Goal: Information Seeking & Learning: Learn about a topic

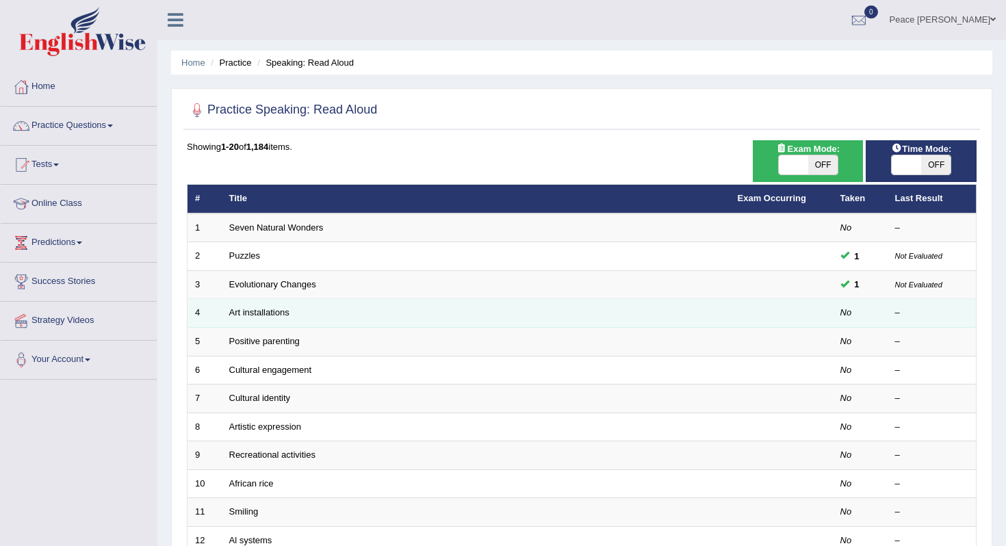
click at [258, 322] on td "Art installations" at bounding box center [476, 313] width 508 height 29
click at [260, 315] on link "Art installations" at bounding box center [259, 312] width 60 height 10
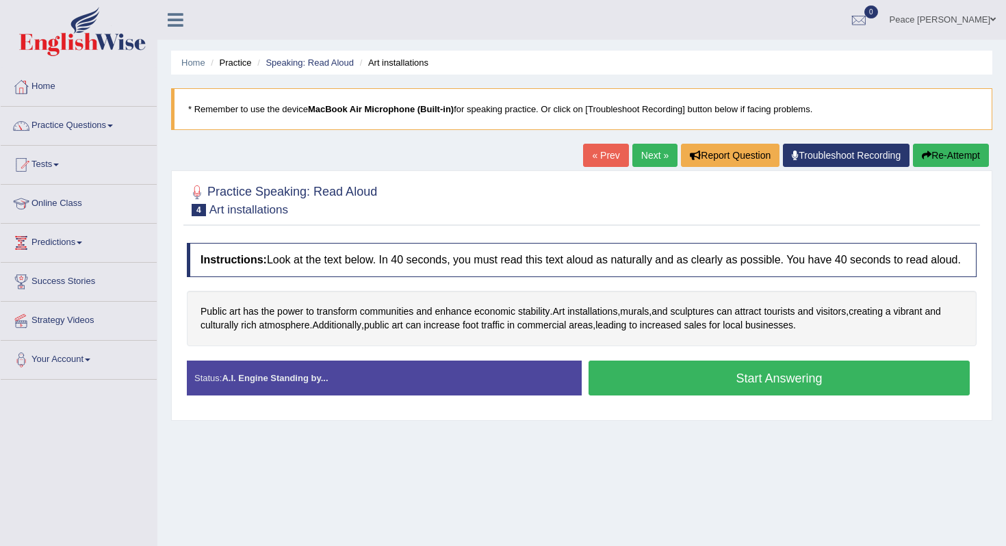
click at [692, 395] on button "Start Answering" at bounding box center [778, 378] width 381 height 35
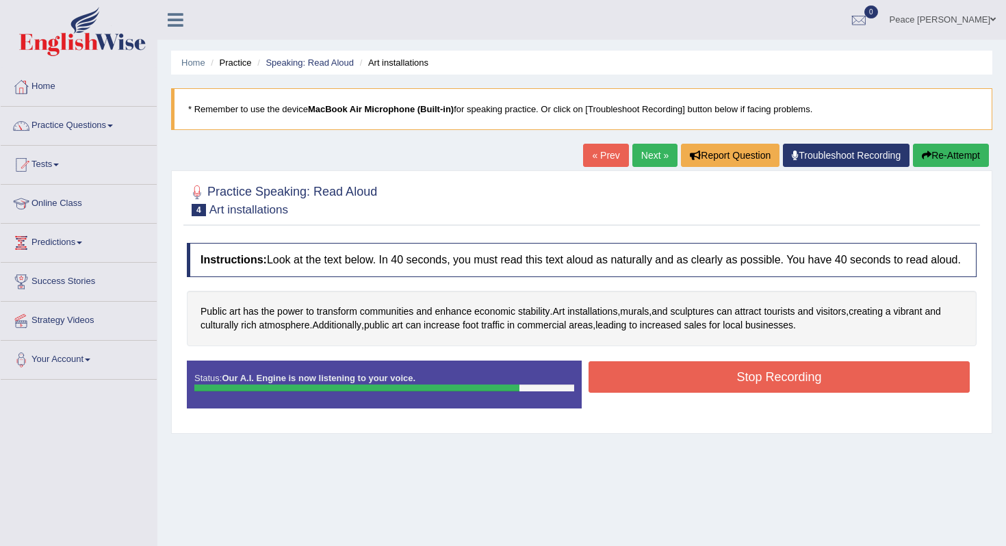
click at [692, 393] on button "Stop Recording" at bounding box center [778, 376] width 381 height 31
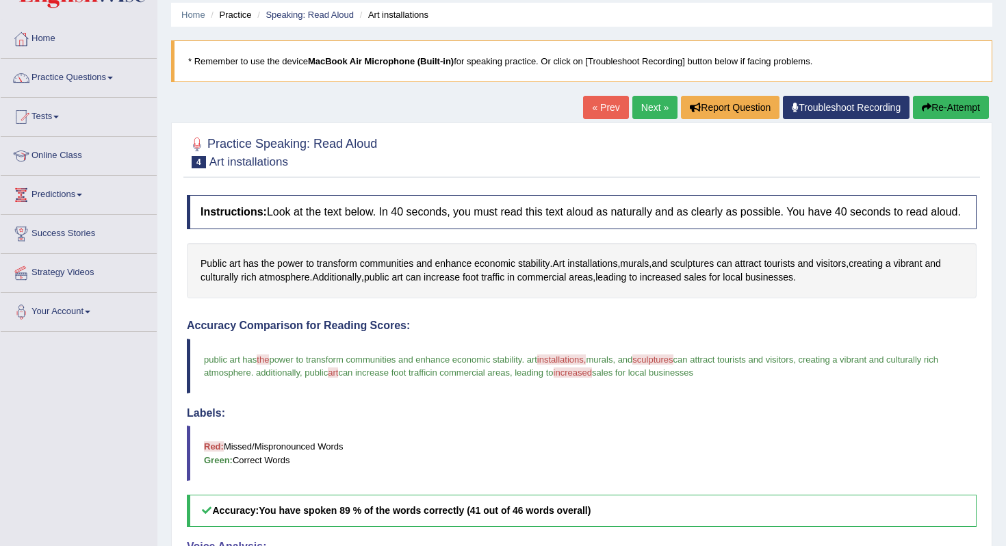
scroll to position [33, 0]
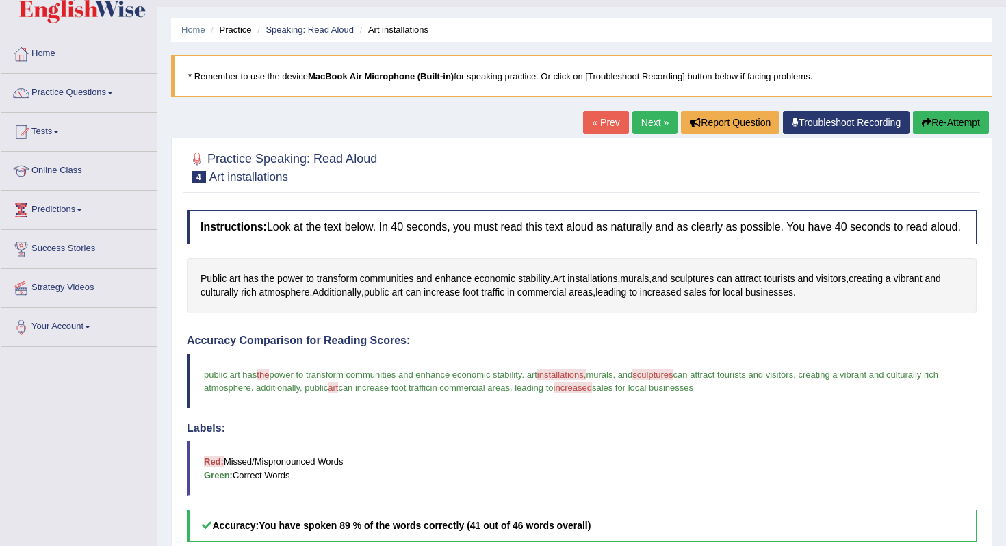
click at [643, 126] on link "Next »" at bounding box center [654, 122] width 45 height 23
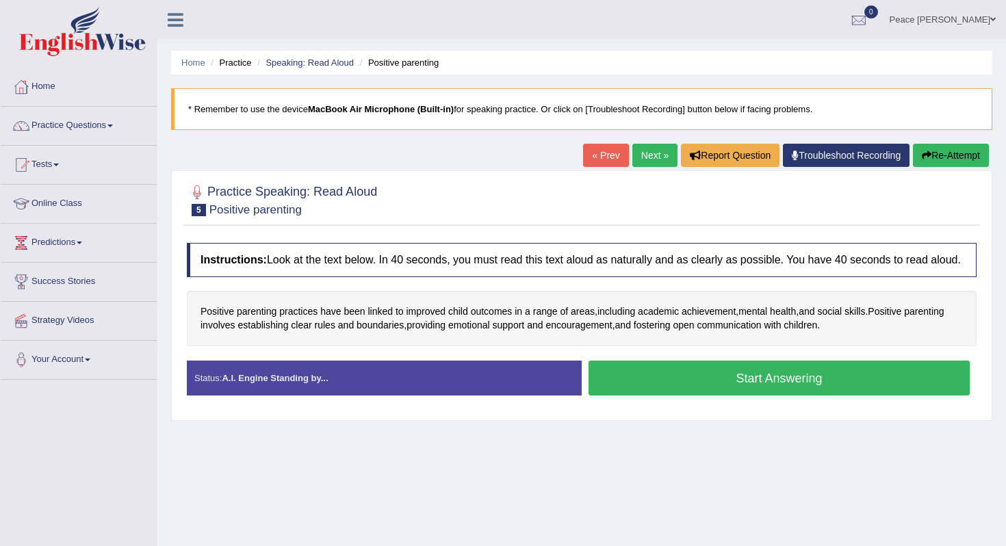
click at [696, 395] on button "Start Answering" at bounding box center [778, 378] width 381 height 35
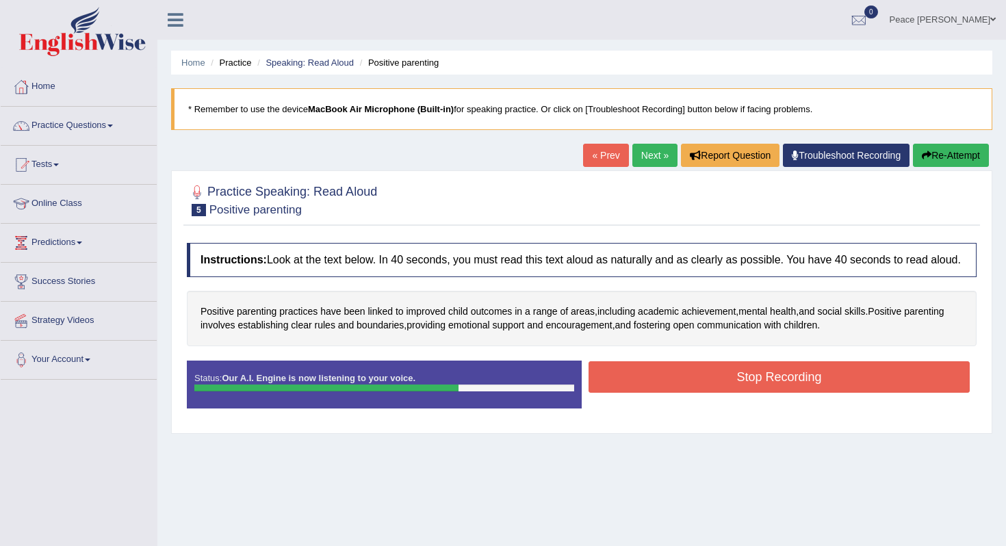
click at [720, 391] on button "Stop Recording" at bounding box center [778, 376] width 381 height 31
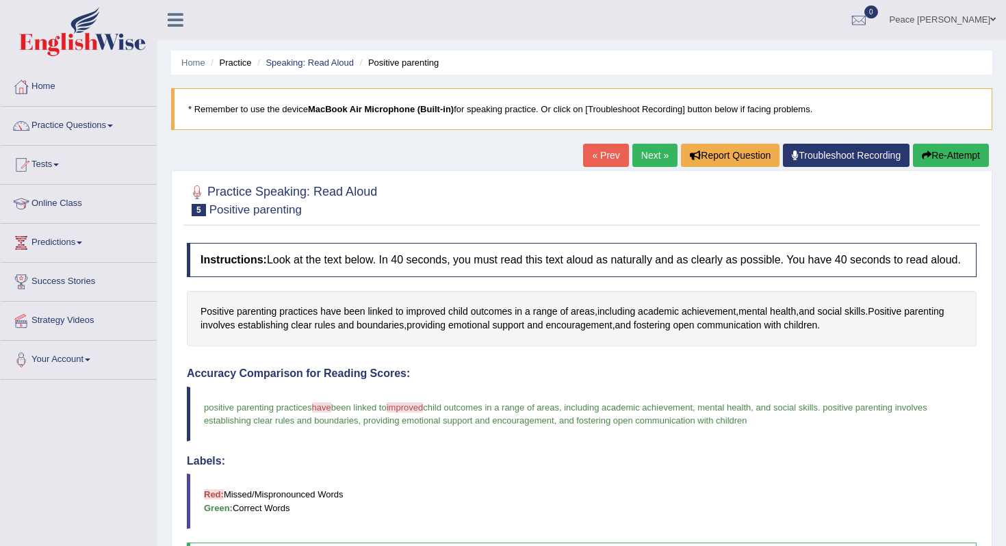
click at [650, 156] on link "Next »" at bounding box center [654, 155] width 45 height 23
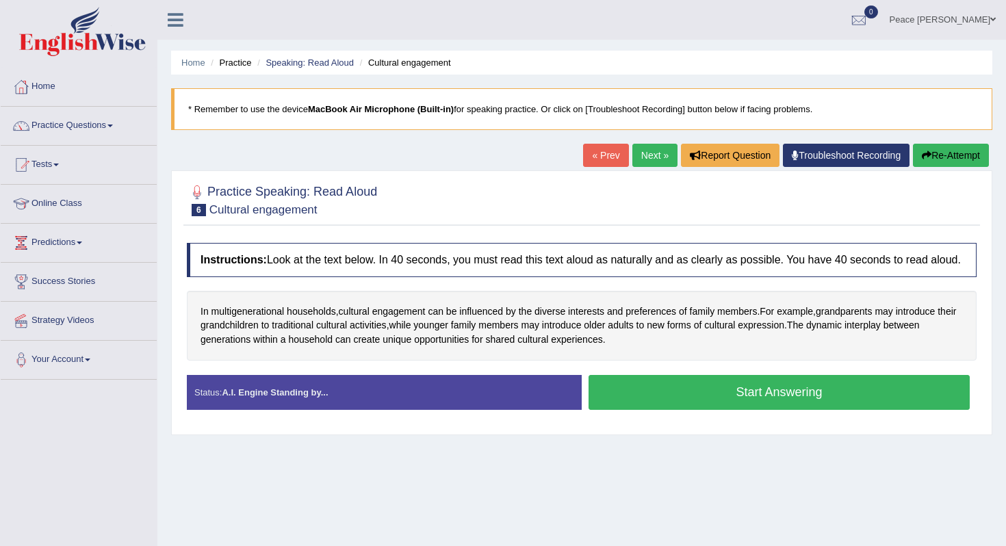
click at [666, 407] on button "Start Answering" at bounding box center [778, 392] width 381 height 35
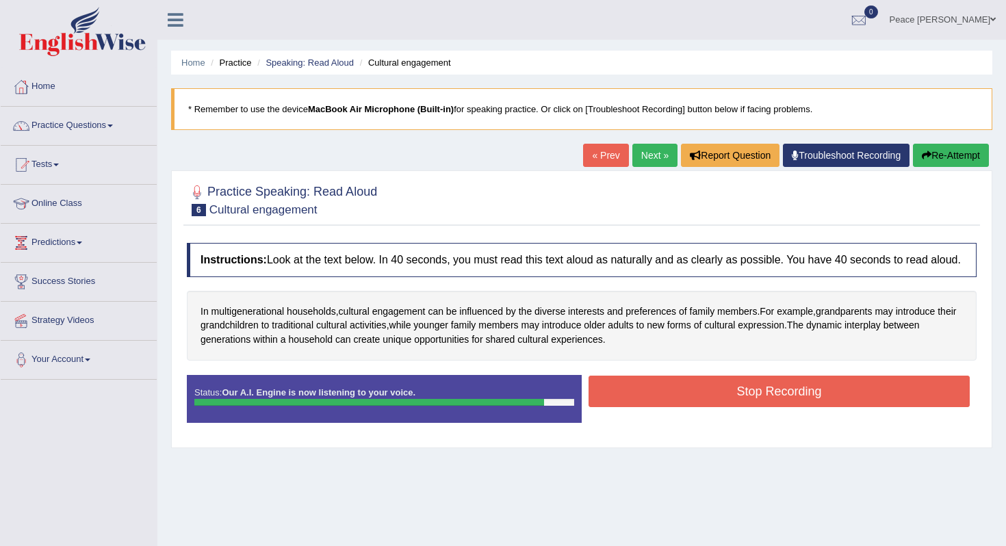
click at [666, 407] on button "Stop Recording" at bounding box center [778, 391] width 381 height 31
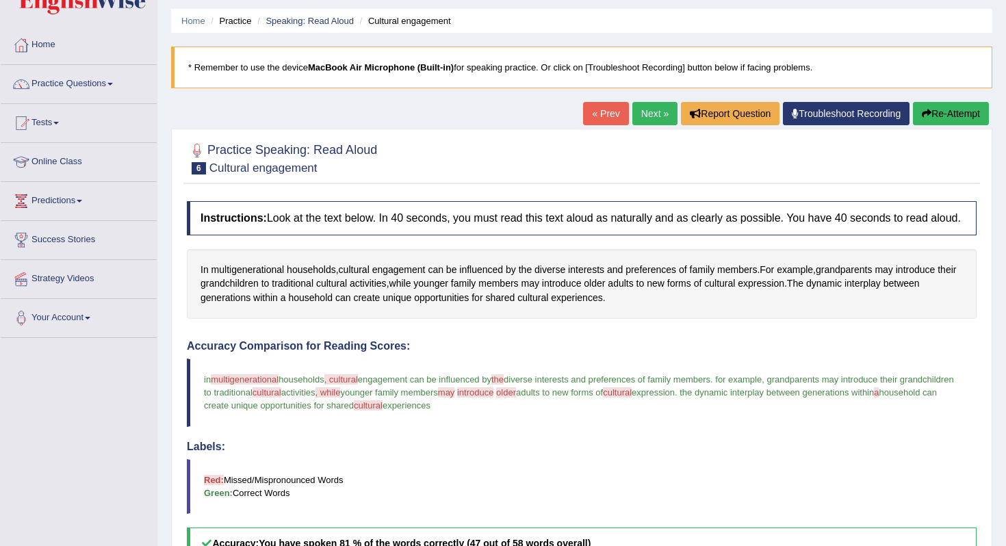
scroll to position [33, 0]
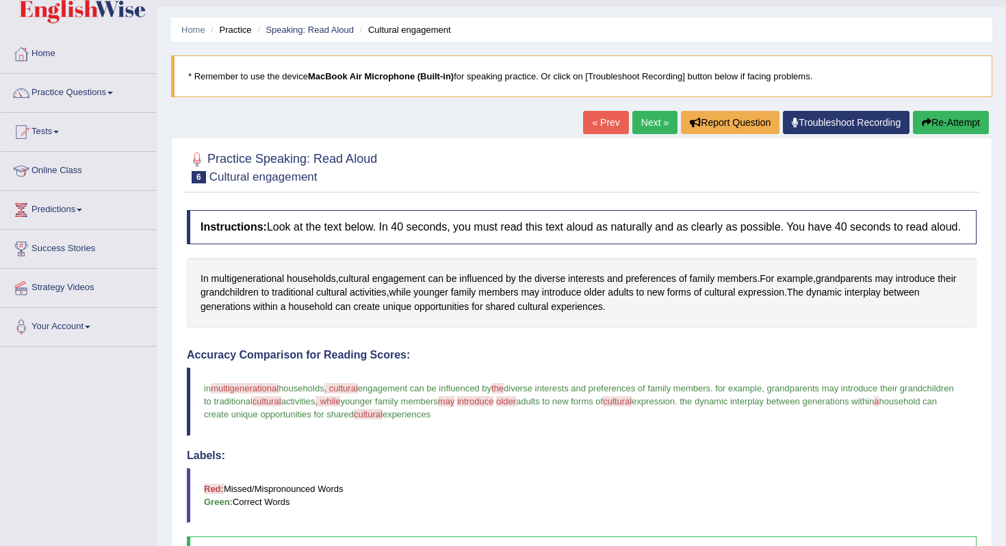
click at [650, 124] on link "Next »" at bounding box center [654, 122] width 45 height 23
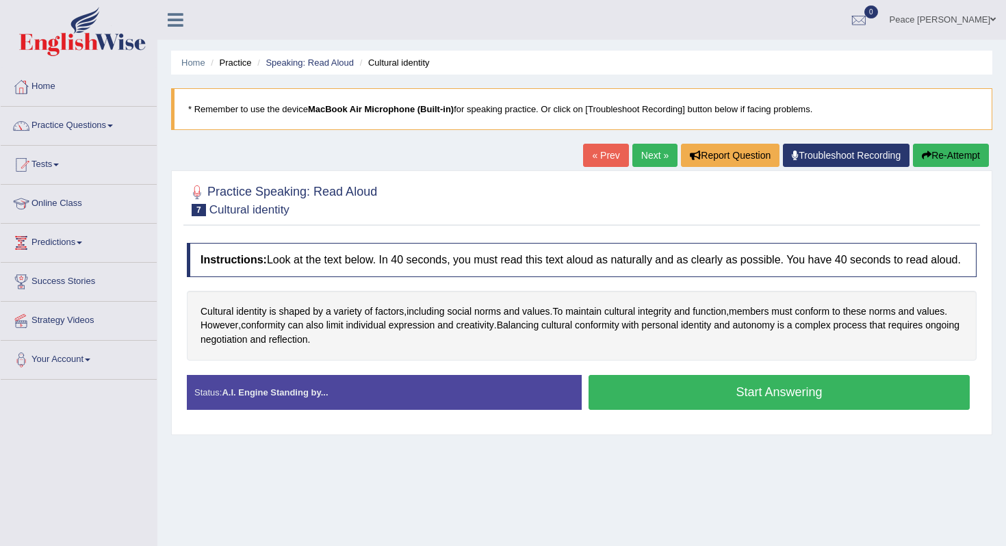
click at [720, 397] on button "Start Answering" at bounding box center [778, 392] width 381 height 35
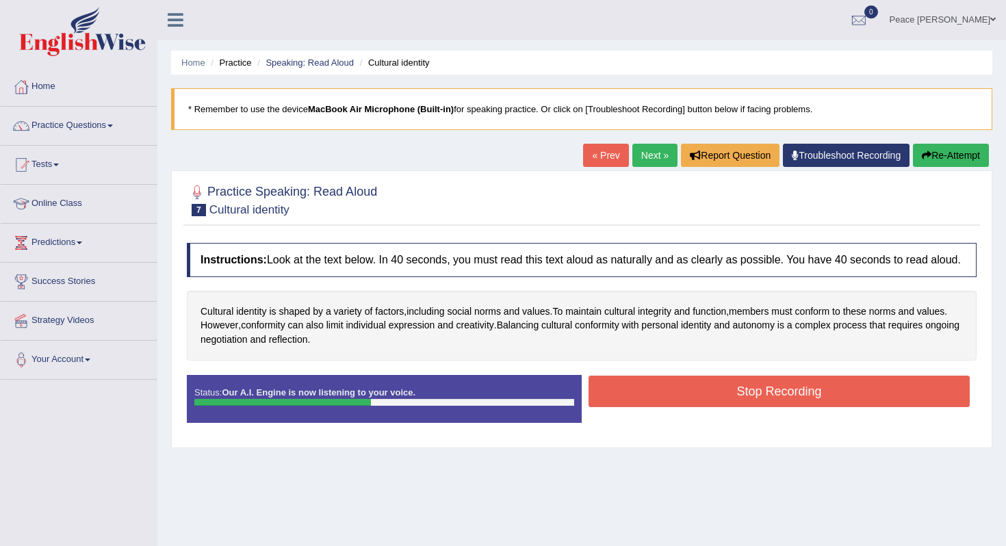
click at [720, 397] on button "Stop Recording" at bounding box center [778, 391] width 381 height 31
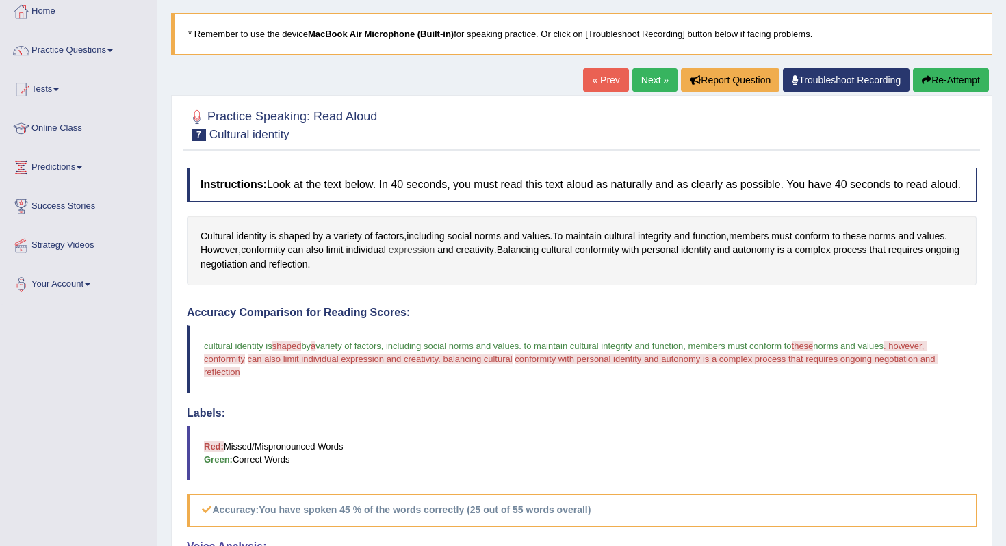
scroll to position [27, 0]
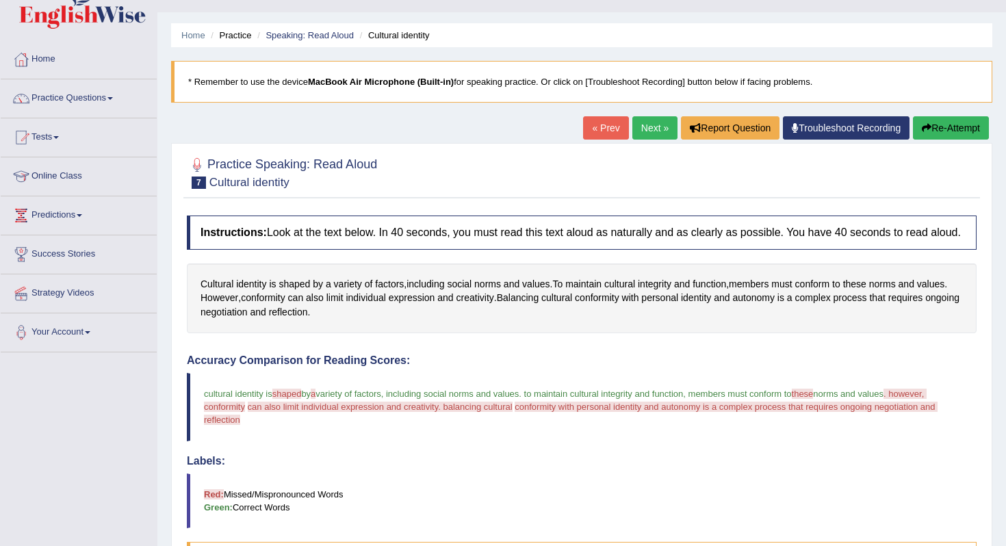
click at [921, 129] on icon "button" at bounding box center [926, 128] width 10 height 10
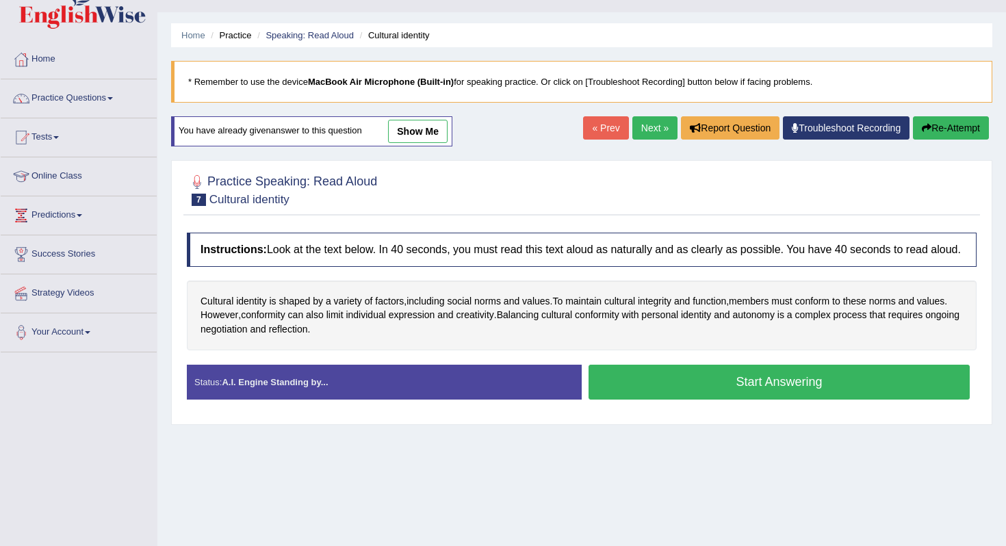
click at [696, 400] on button "Start Answering" at bounding box center [778, 382] width 381 height 35
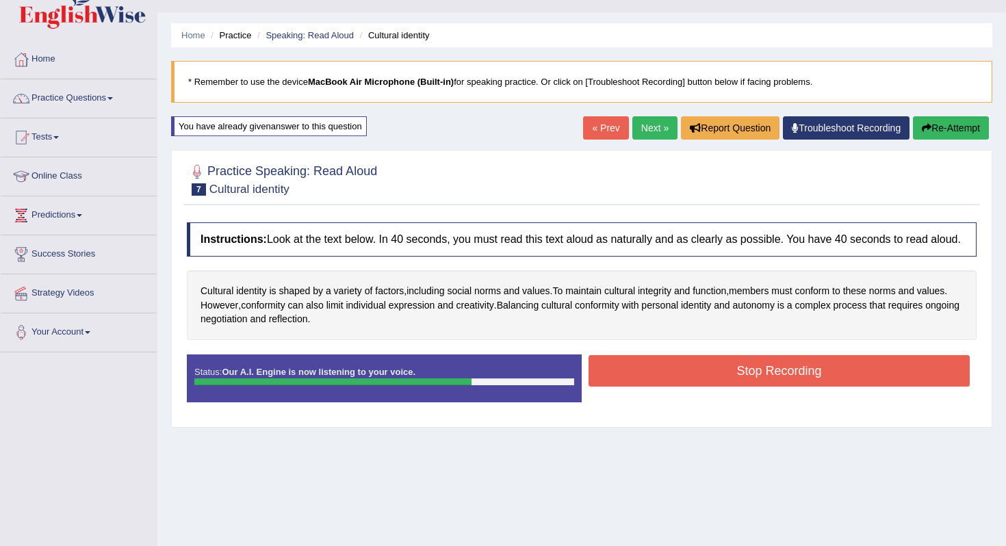
click at [703, 376] on button "Stop Recording" at bounding box center [778, 370] width 381 height 31
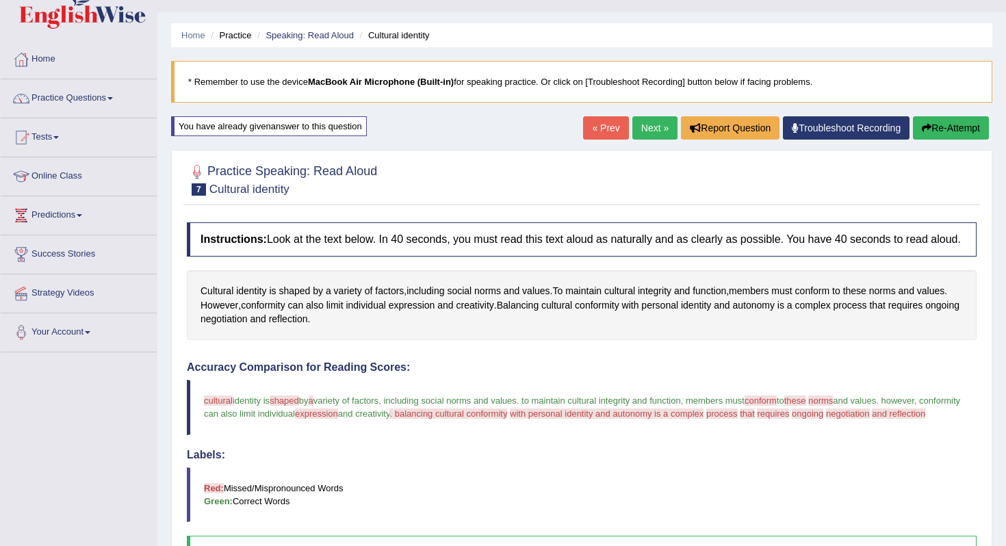
click at [941, 125] on button "Re-Attempt" at bounding box center [951, 127] width 76 height 23
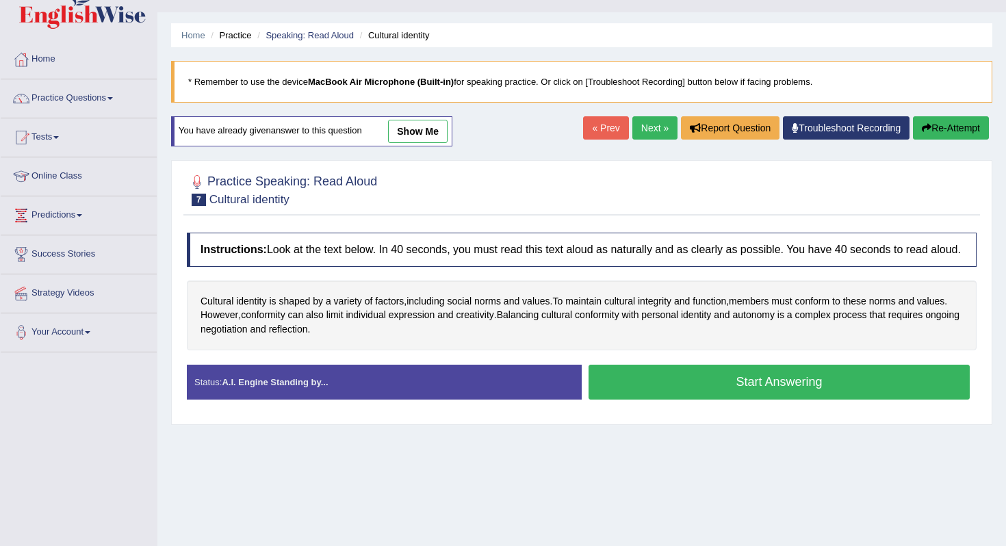
click at [811, 400] on button "Start Answering" at bounding box center [778, 382] width 381 height 35
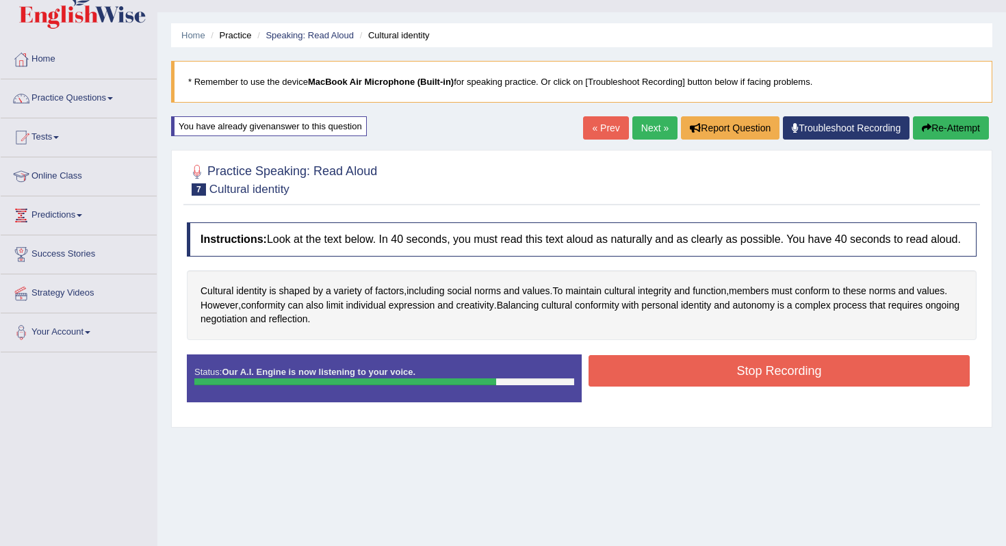
click at [807, 380] on button "Stop Recording" at bounding box center [778, 370] width 381 height 31
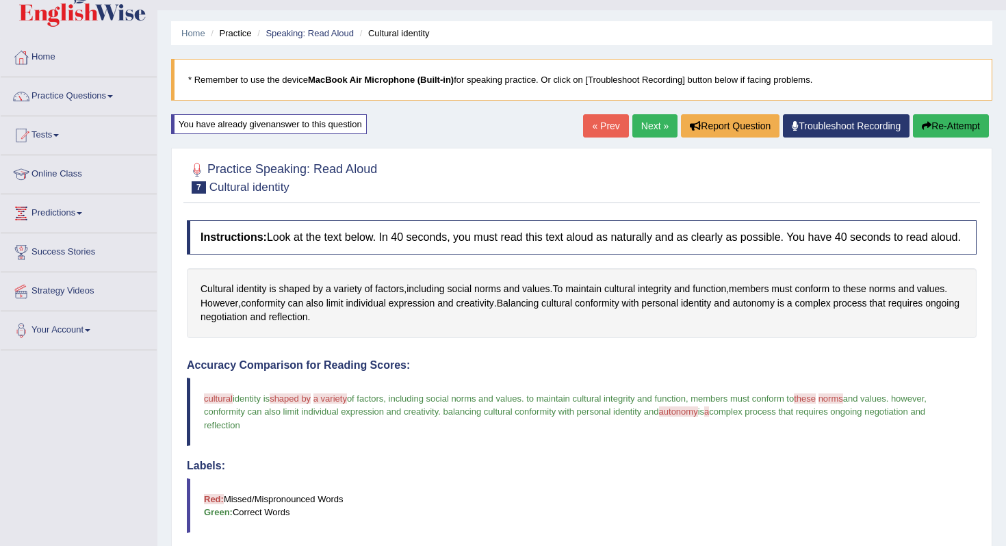
scroll to position [27, 0]
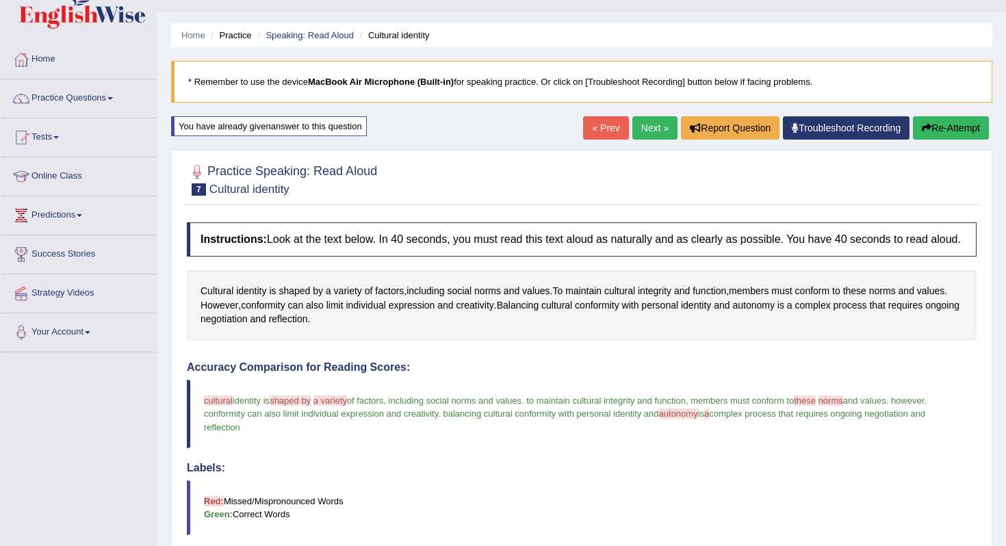
click at [648, 120] on link "Next »" at bounding box center [654, 127] width 45 height 23
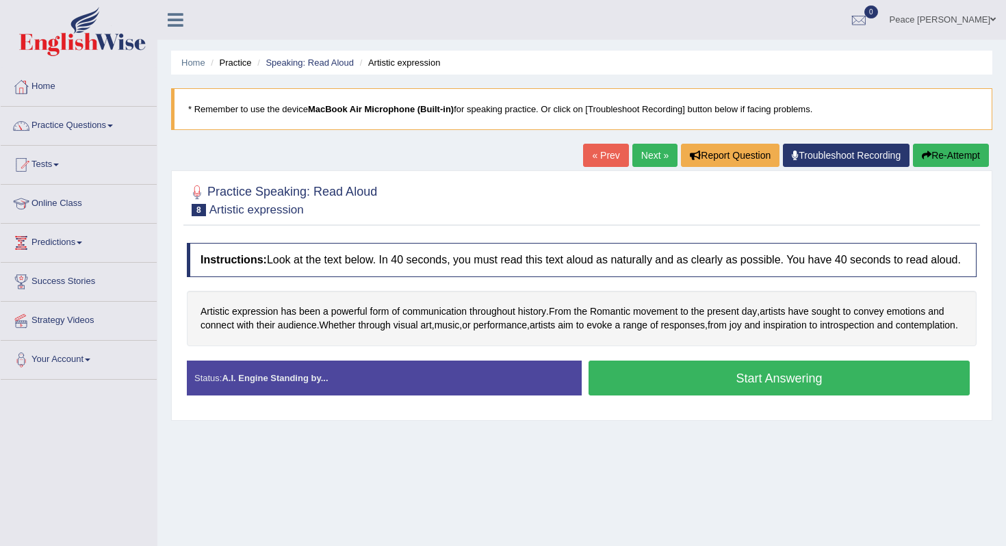
click at [729, 395] on button "Start Answering" at bounding box center [778, 378] width 381 height 35
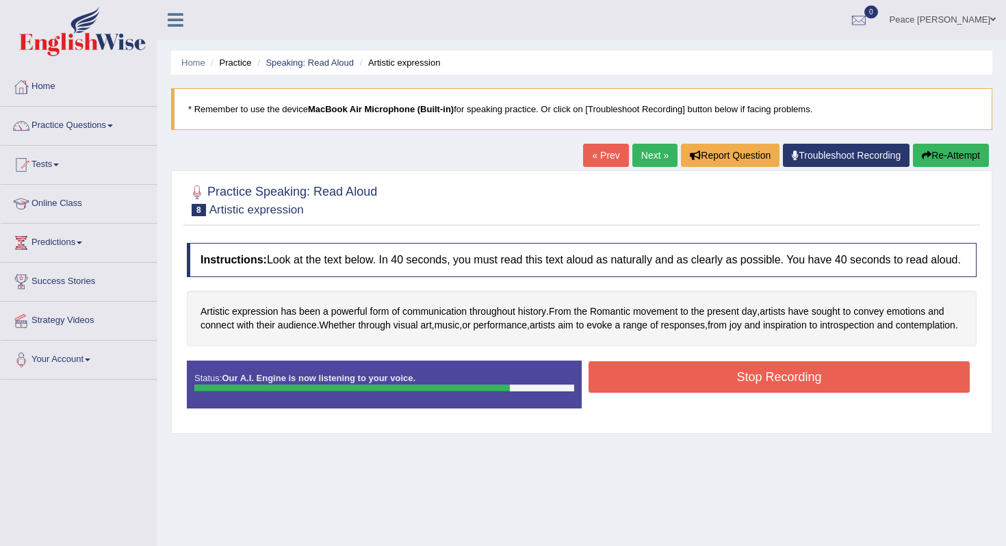
click at [729, 393] on button "Stop Recording" at bounding box center [778, 376] width 381 height 31
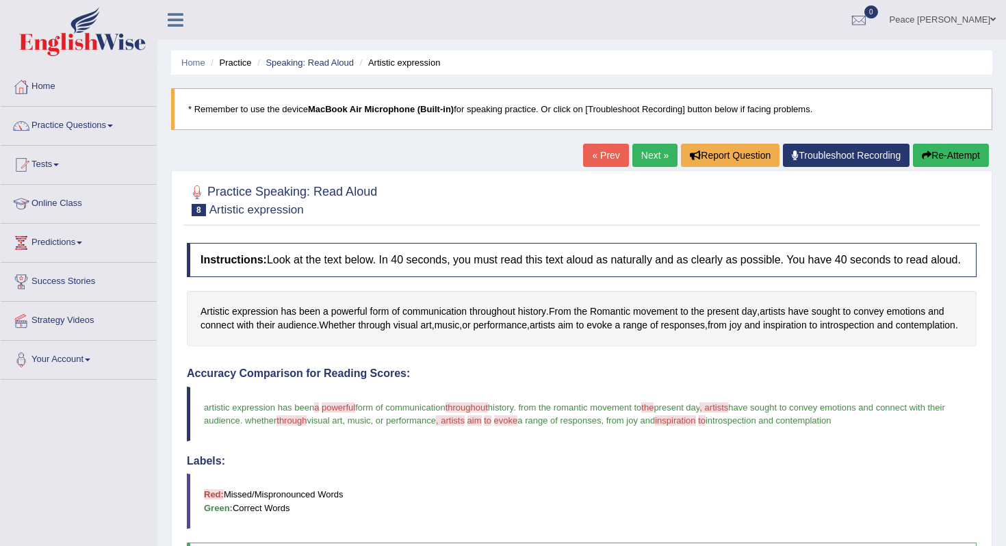
click at [643, 148] on link "Next »" at bounding box center [654, 155] width 45 height 23
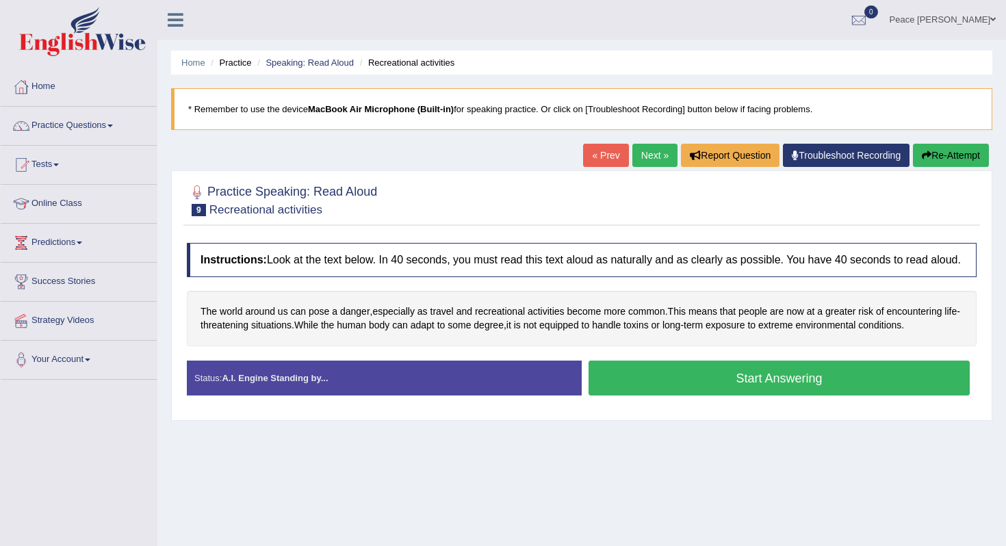
click at [711, 395] on button "Start Answering" at bounding box center [778, 378] width 381 height 35
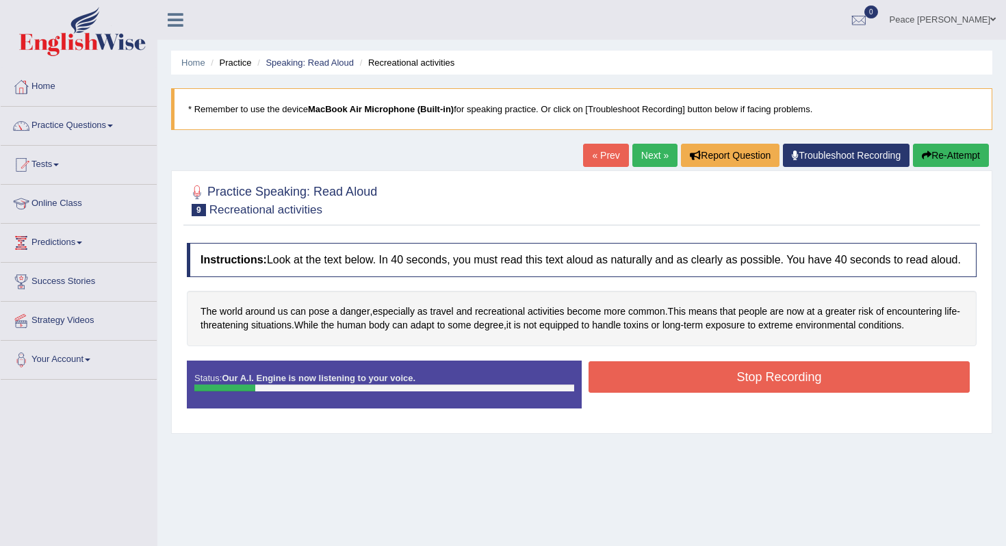
click at [946, 153] on button "Re-Attempt" at bounding box center [951, 155] width 76 height 23
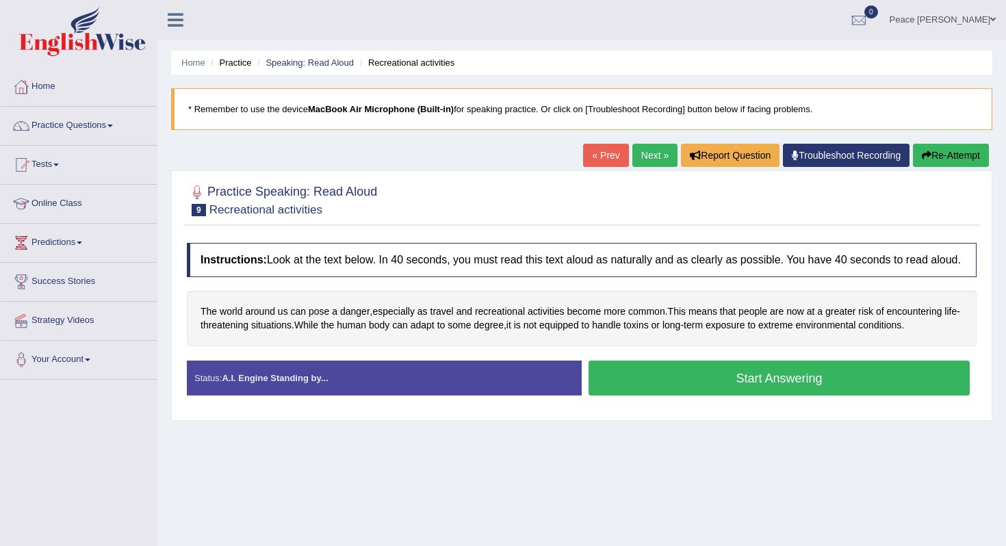
click at [799, 391] on button "Start Answering" at bounding box center [778, 378] width 381 height 35
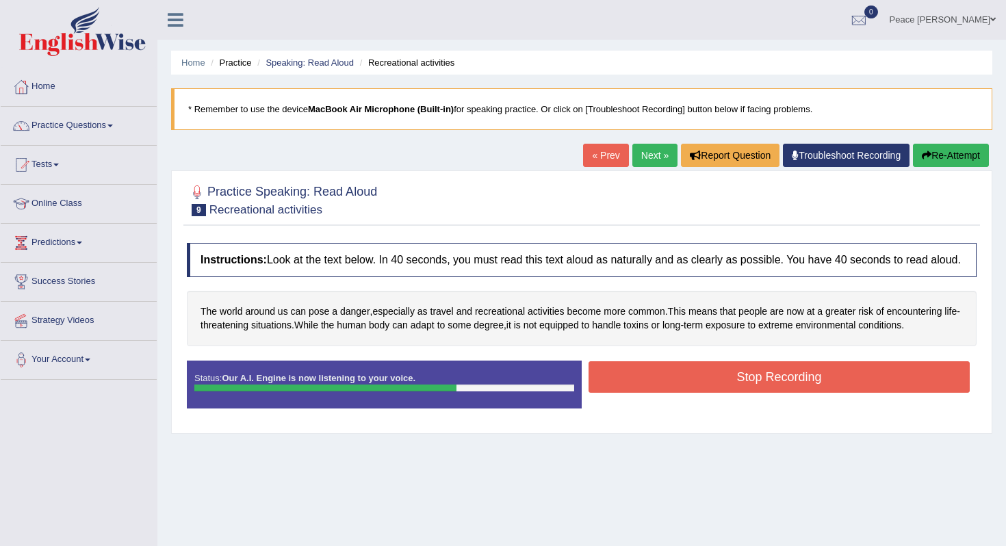
click at [799, 391] on button "Stop Recording" at bounding box center [778, 376] width 381 height 31
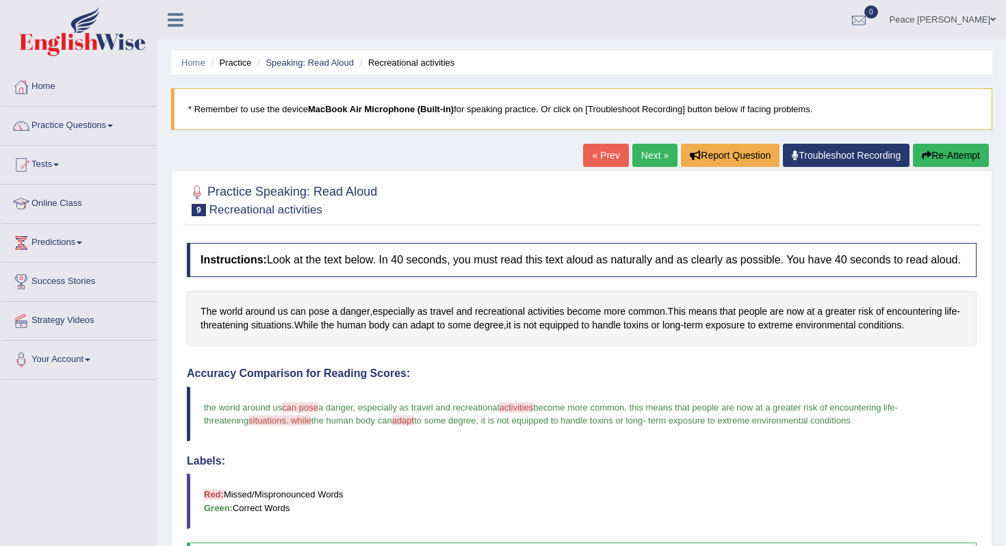
click at [649, 149] on link "Next »" at bounding box center [654, 155] width 45 height 23
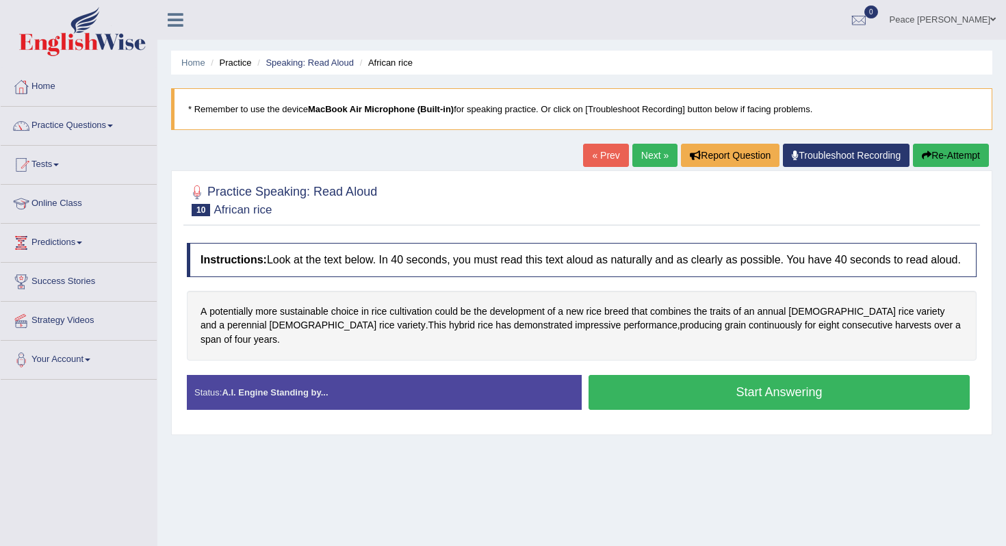
click at [744, 389] on button "Start Answering" at bounding box center [778, 392] width 381 height 35
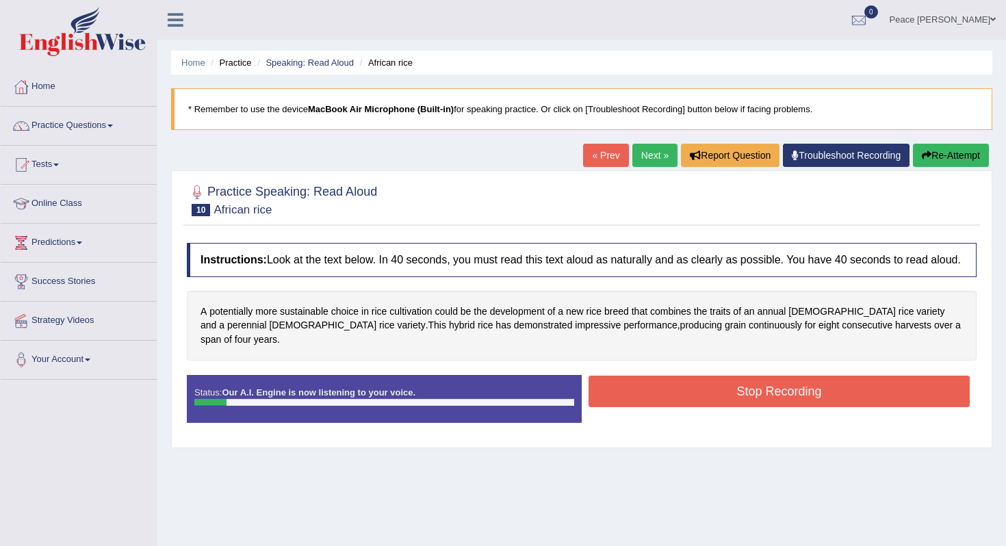
click at [929, 152] on button "Re-Attempt" at bounding box center [951, 155] width 76 height 23
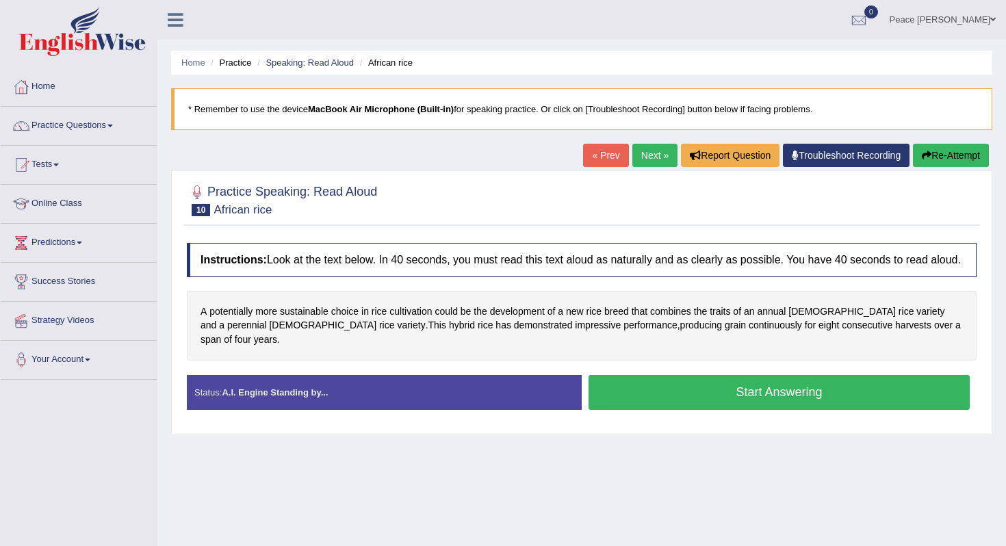
click at [772, 404] on button "Start Answering" at bounding box center [778, 392] width 381 height 35
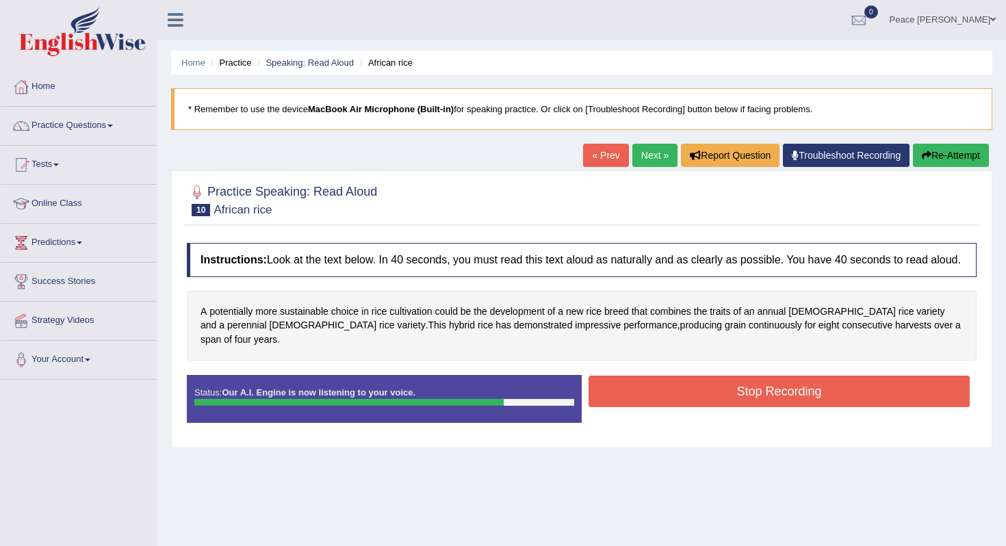
click at [772, 404] on button "Stop Recording" at bounding box center [778, 391] width 381 height 31
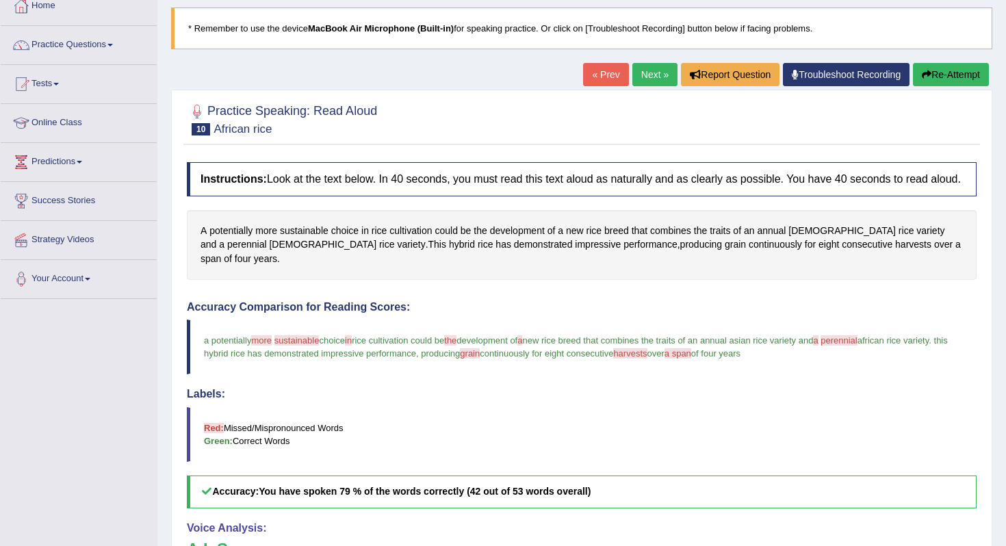
scroll to position [55, 0]
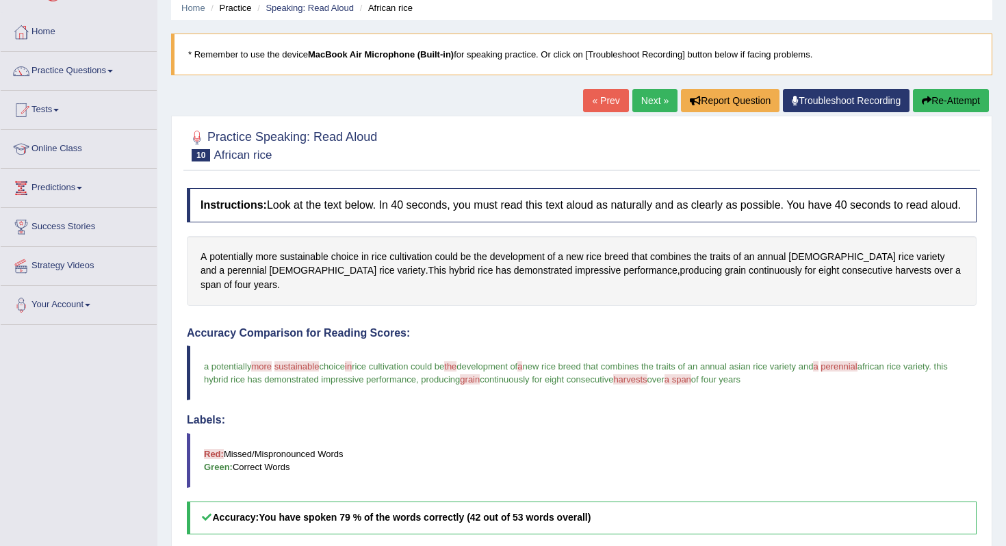
click at [653, 102] on link "Next »" at bounding box center [654, 100] width 45 height 23
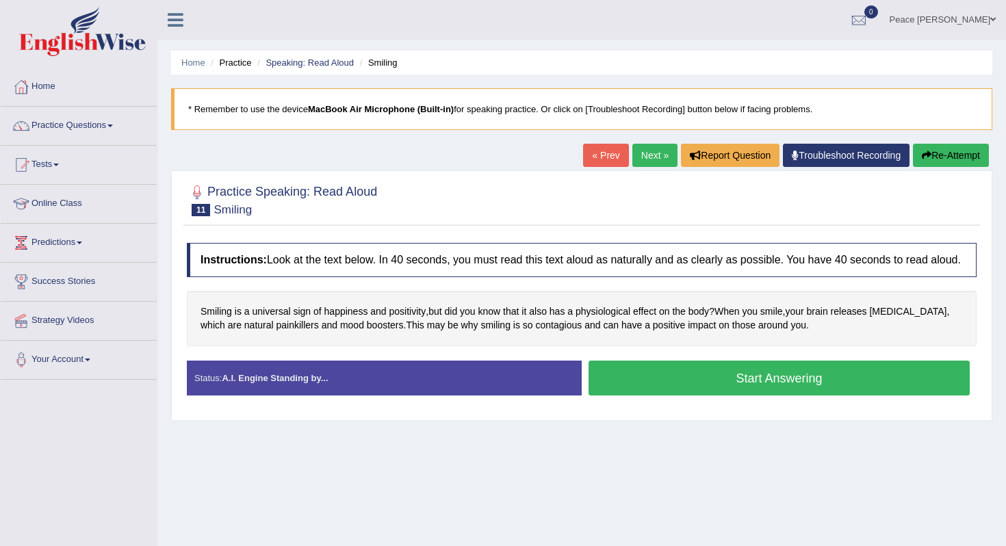
click at [753, 390] on button "Start Answering" at bounding box center [778, 378] width 381 height 35
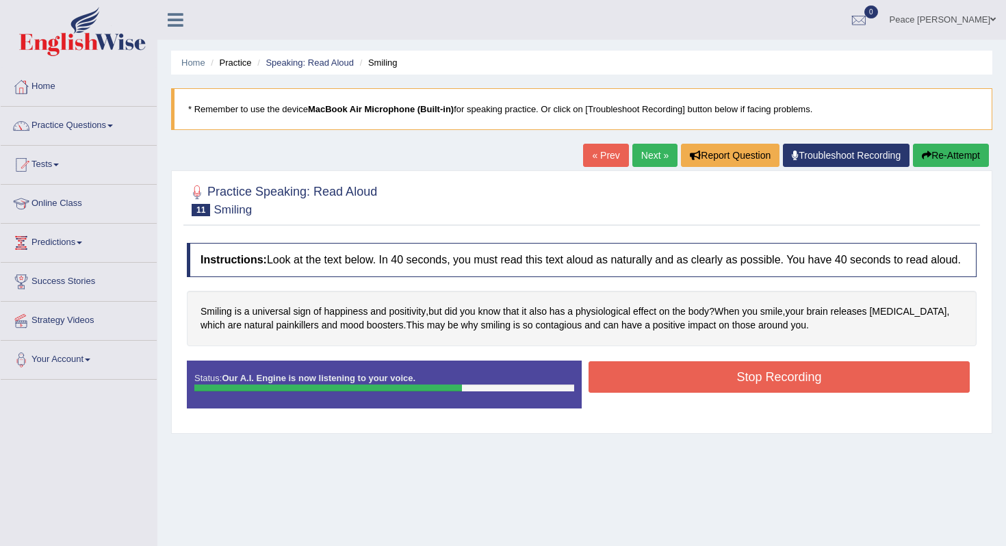
click at [753, 390] on button "Stop Recording" at bounding box center [778, 376] width 381 height 31
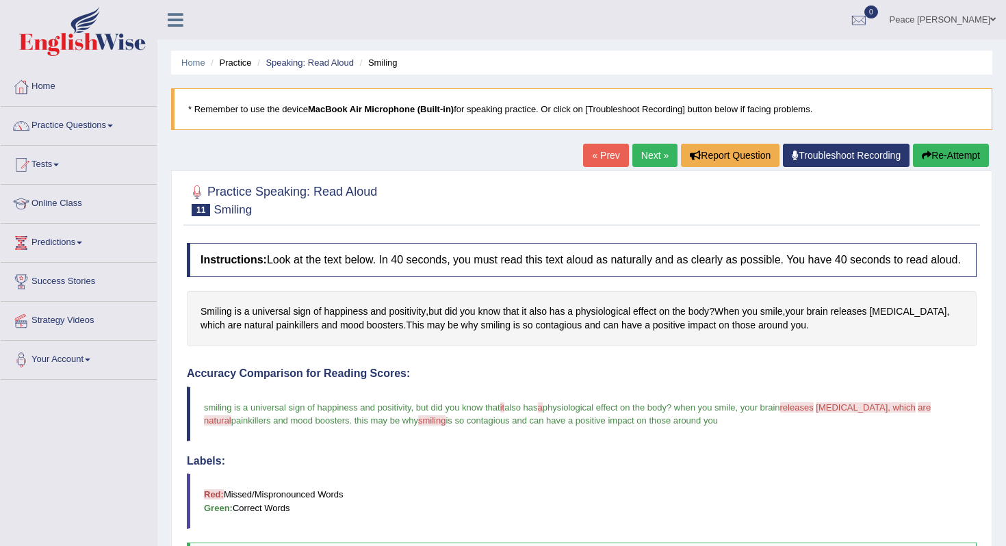
click at [649, 155] on link "Next »" at bounding box center [654, 155] width 45 height 23
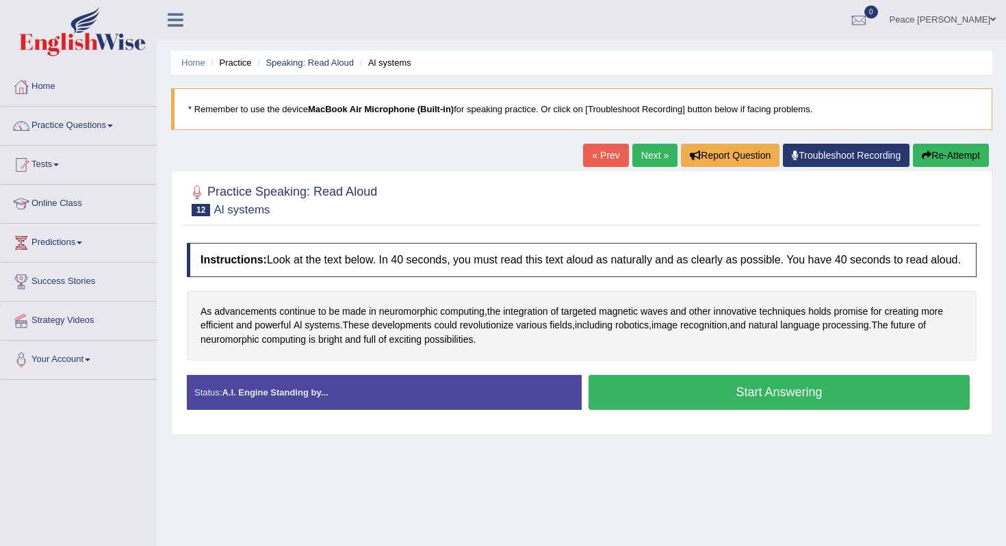
click at [697, 408] on button "Start Answering" at bounding box center [778, 392] width 381 height 35
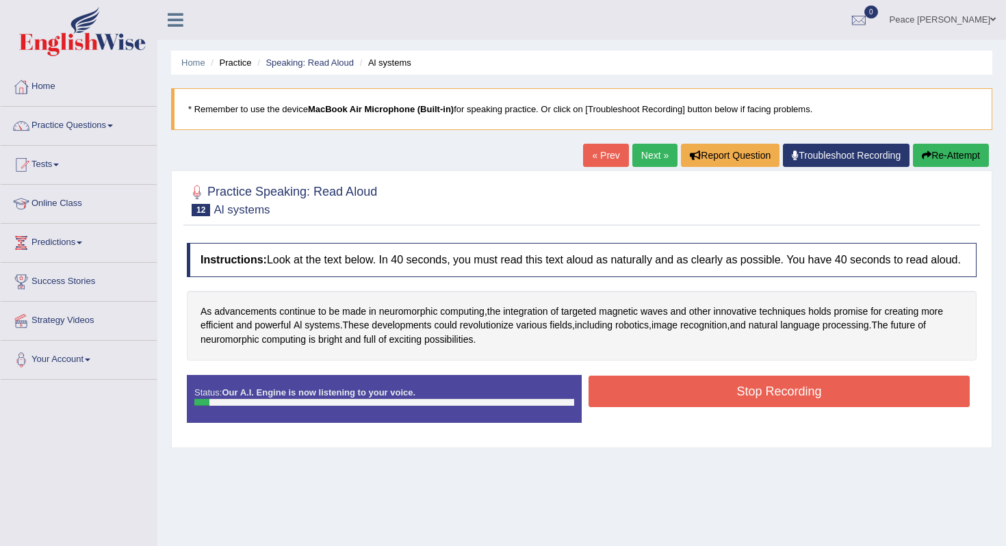
click at [697, 407] on button "Stop Recording" at bounding box center [778, 391] width 381 height 31
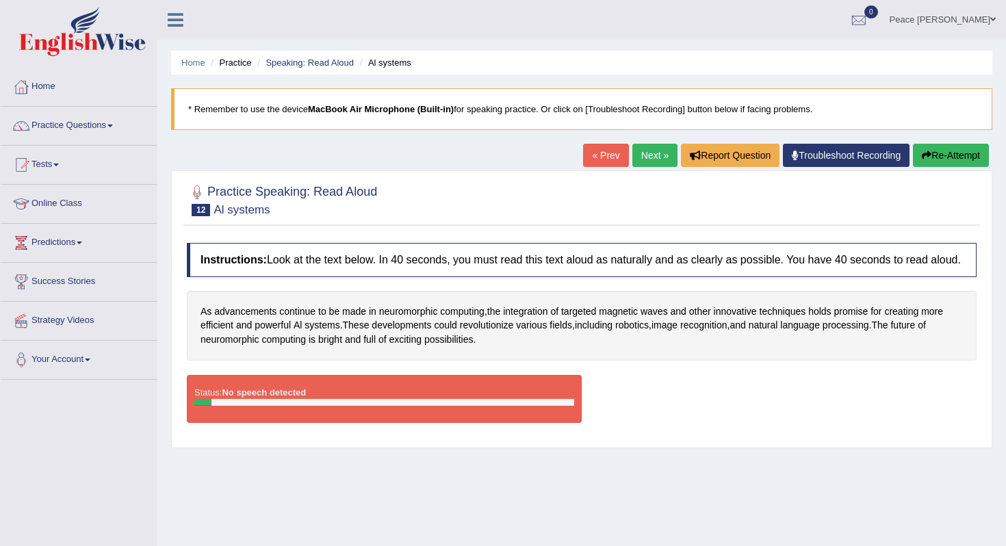
click at [940, 159] on button "Re-Attempt" at bounding box center [951, 155] width 76 height 23
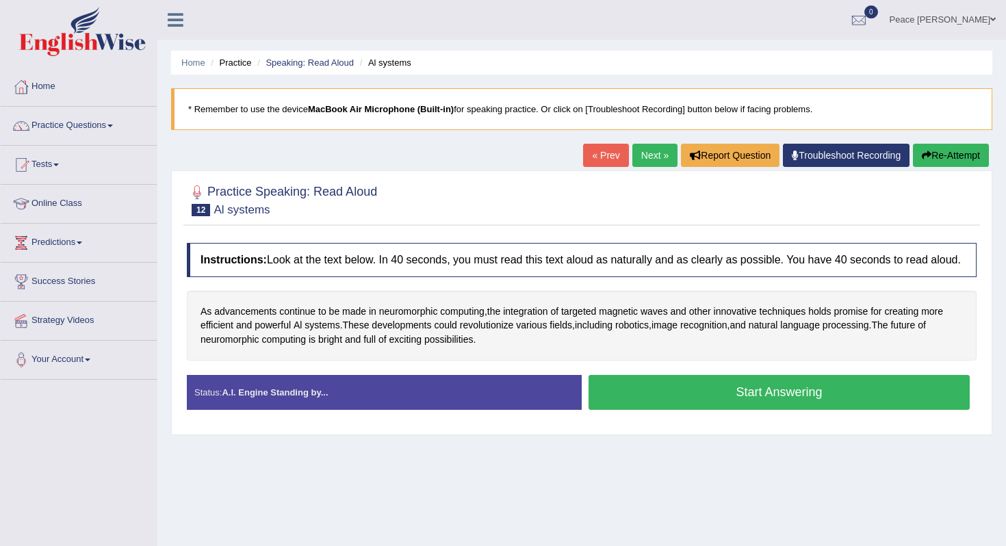
click at [781, 402] on button "Start Answering" at bounding box center [778, 392] width 381 height 35
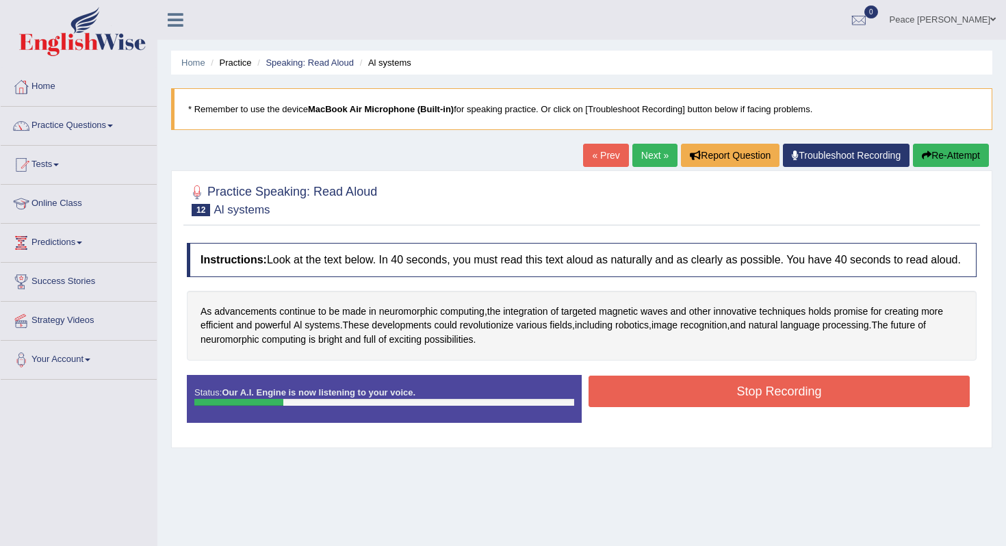
click at [781, 402] on button "Stop Recording" at bounding box center [778, 391] width 381 height 31
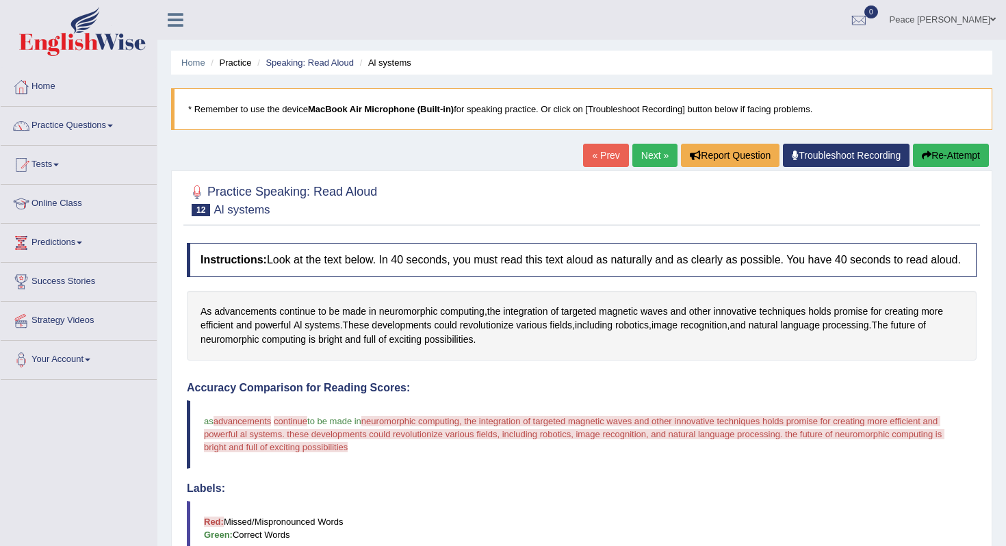
click at [943, 161] on button "Re-Attempt" at bounding box center [951, 155] width 76 height 23
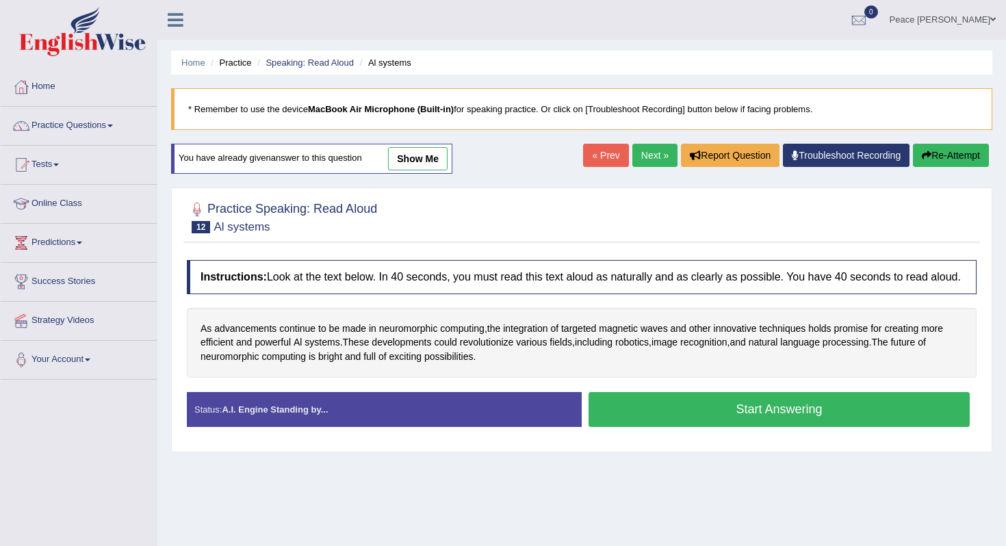
click at [771, 412] on button "Start Answering" at bounding box center [778, 409] width 381 height 35
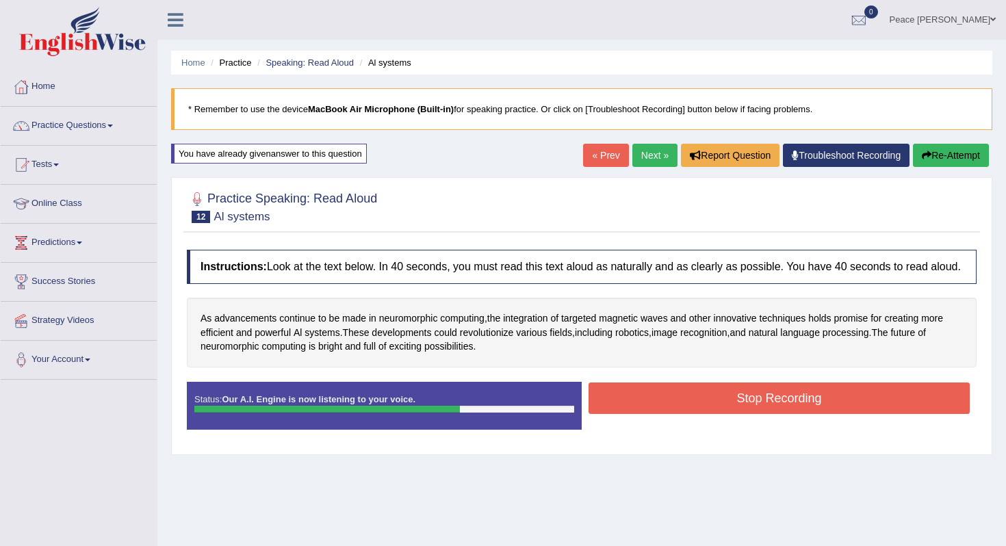
click at [644, 162] on link "Next »" at bounding box center [654, 155] width 45 height 23
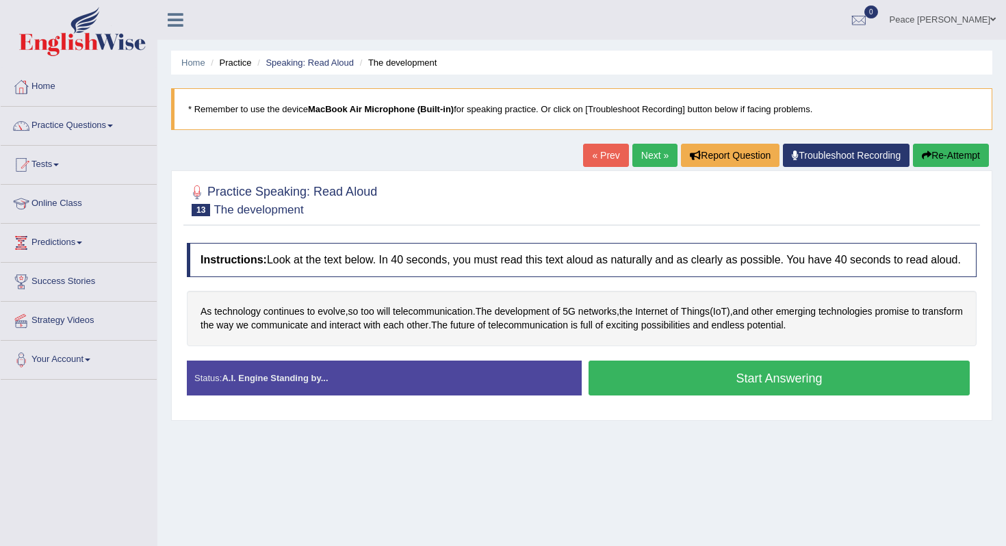
click at [748, 386] on button "Start Answering" at bounding box center [778, 378] width 381 height 35
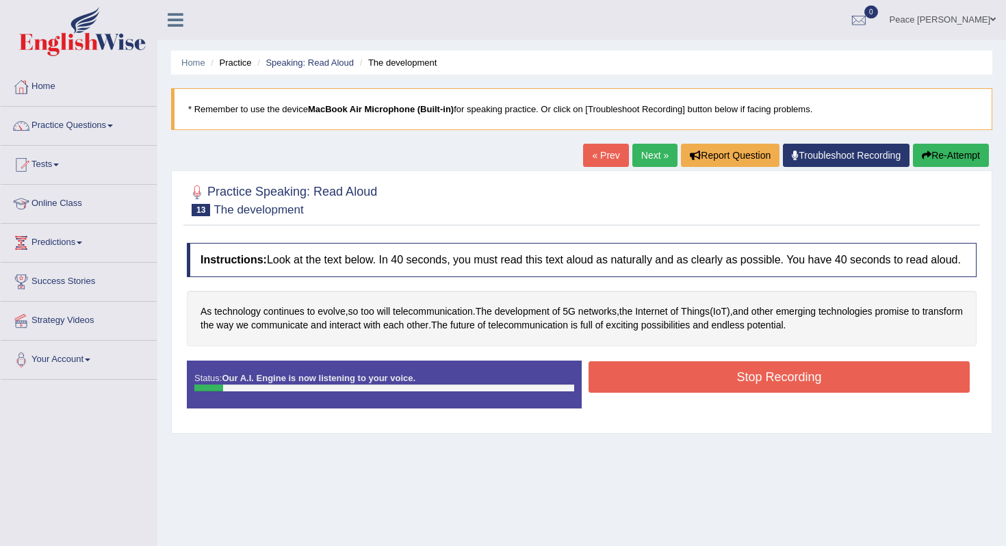
click at [748, 386] on button "Stop Recording" at bounding box center [778, 376] width 381 height 31
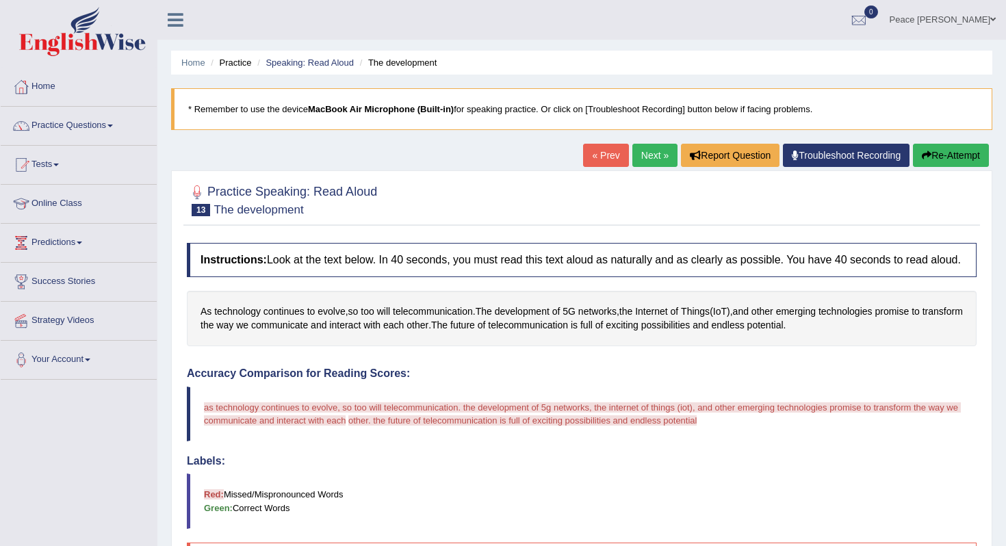
click at [928, 159] on button "Re-Attempt" at bounding box center [951, 155] width 76 height 23
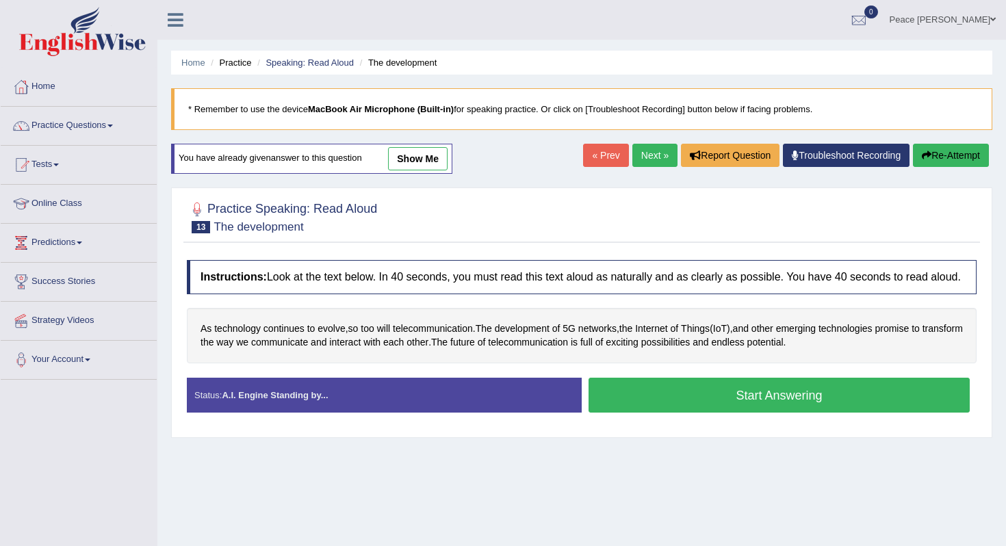
click at [777, 404] on button "Start Answering" at bounding box center [778, 395] width 381 height 35
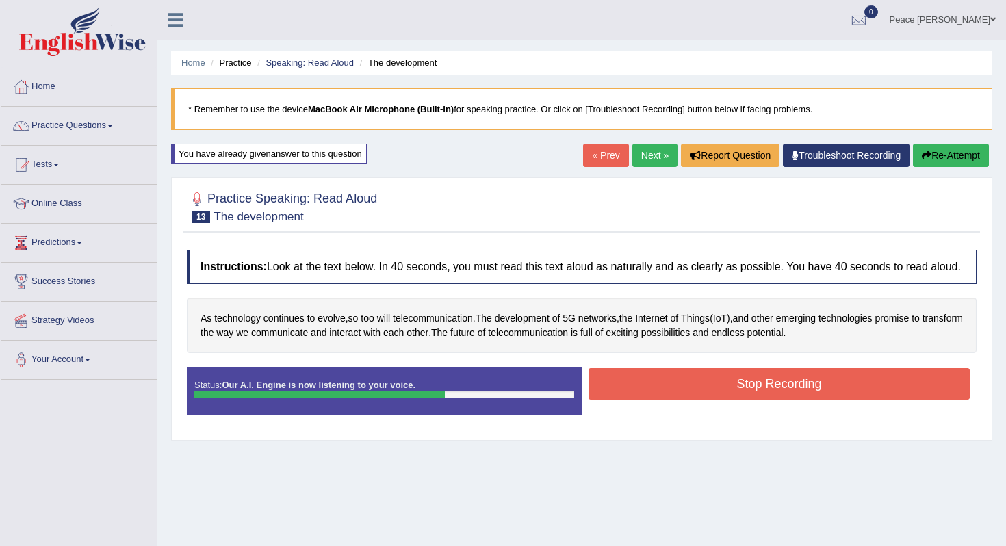
click at [777, 400] on button "Stop Recording" at bounding box center [778, 383] width 381 height 31
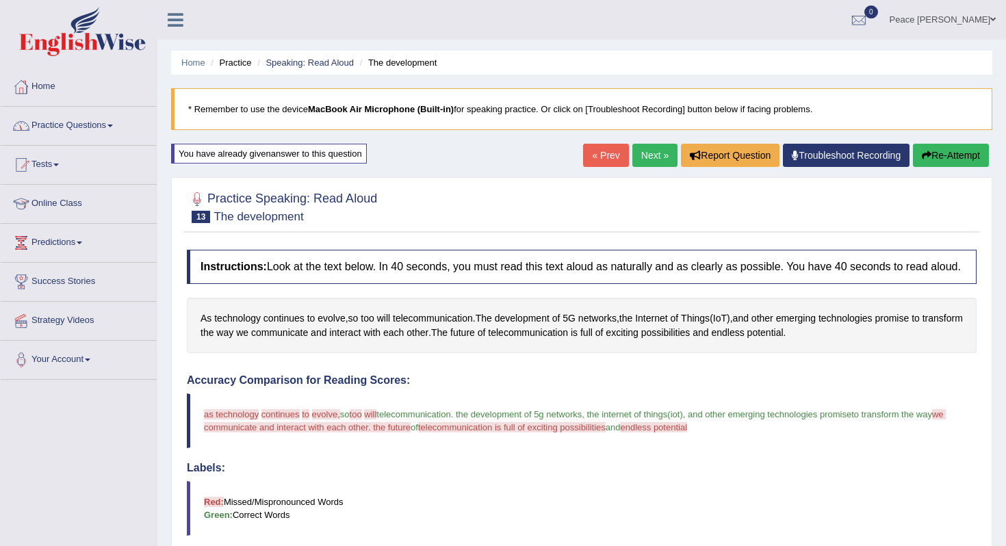
click at [66, 122] on link "Practice Questions" at bounding box center [79, 124] width 156 height 34
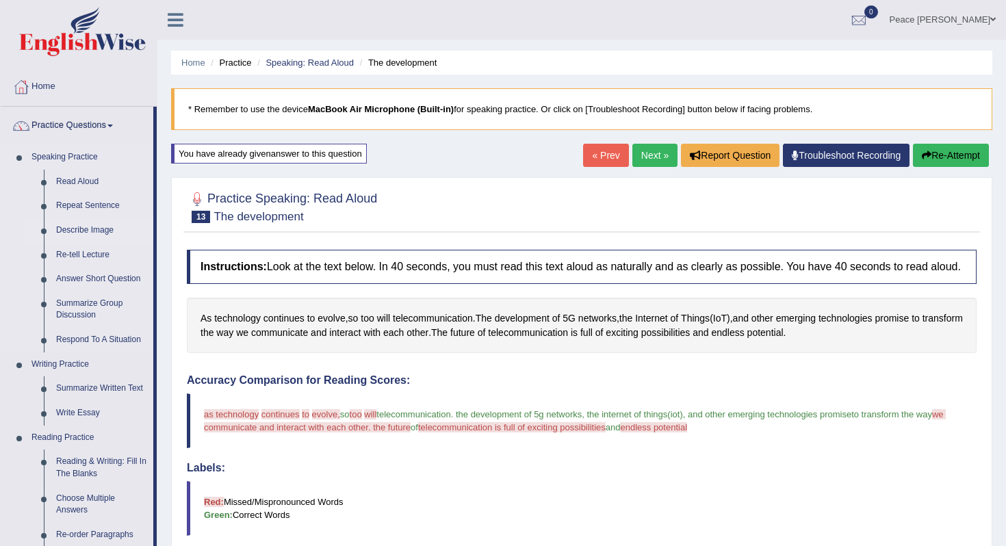
click at [80, 228] on link "Describe Image" at bounding box center [101, 230] width 103 height 25
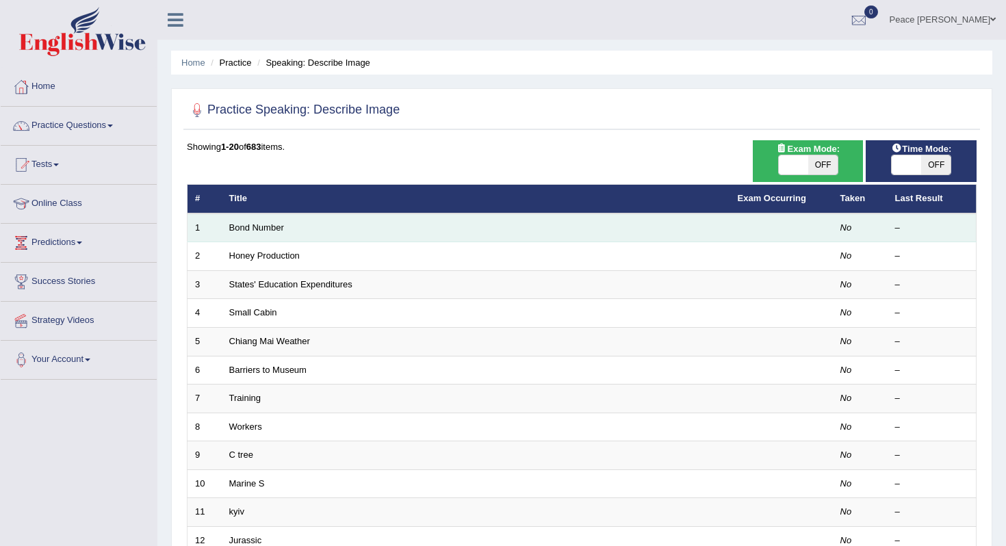
click at [391, 235] on td "Bond Number" at bounding box center [476, 227] width 508 height 29
click at [271, 227] on link "Bond Number" at bounding box center [256, 227] width 55 height 10
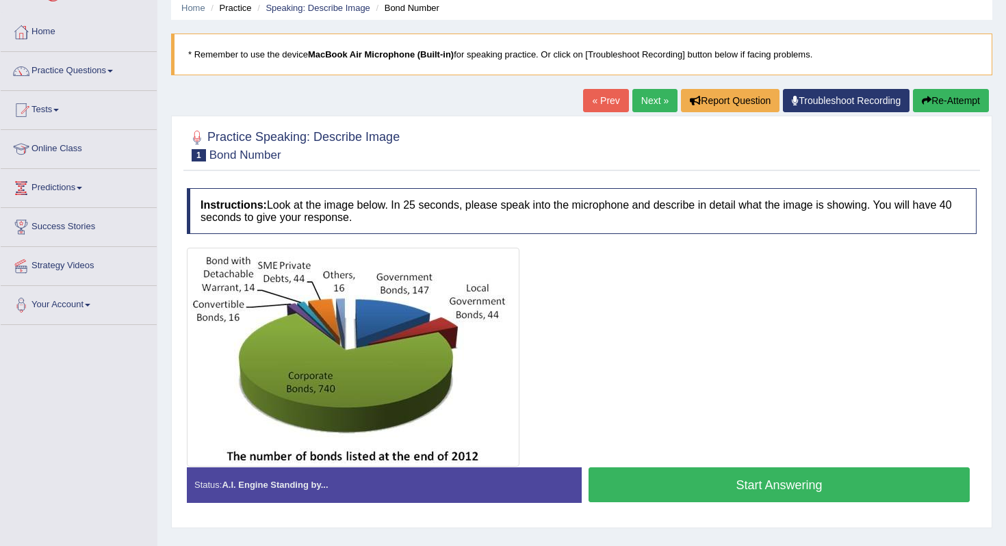
scroll to position [82, 0]
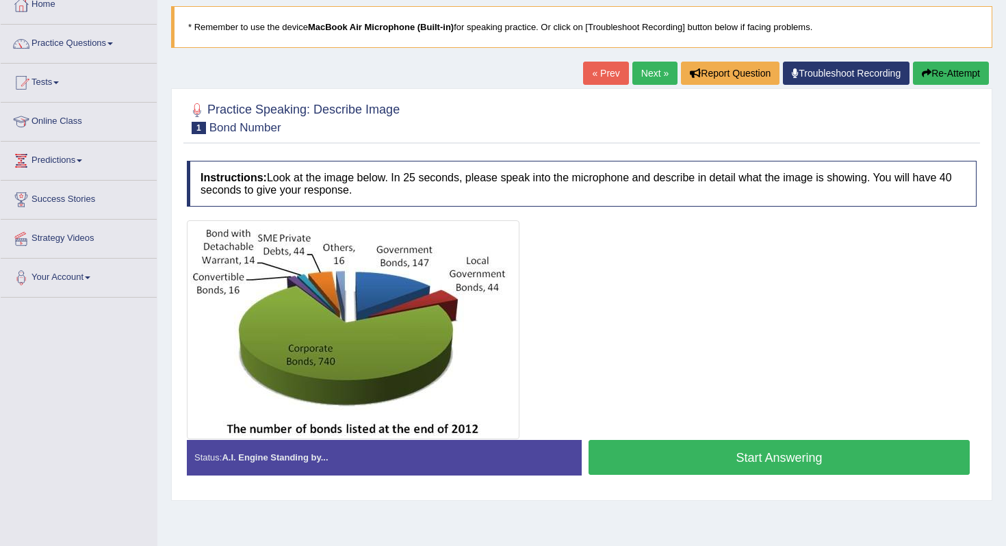
click at [739, 465] on button "Start Answering" at bounding box center [778, 457] width 381 height 35
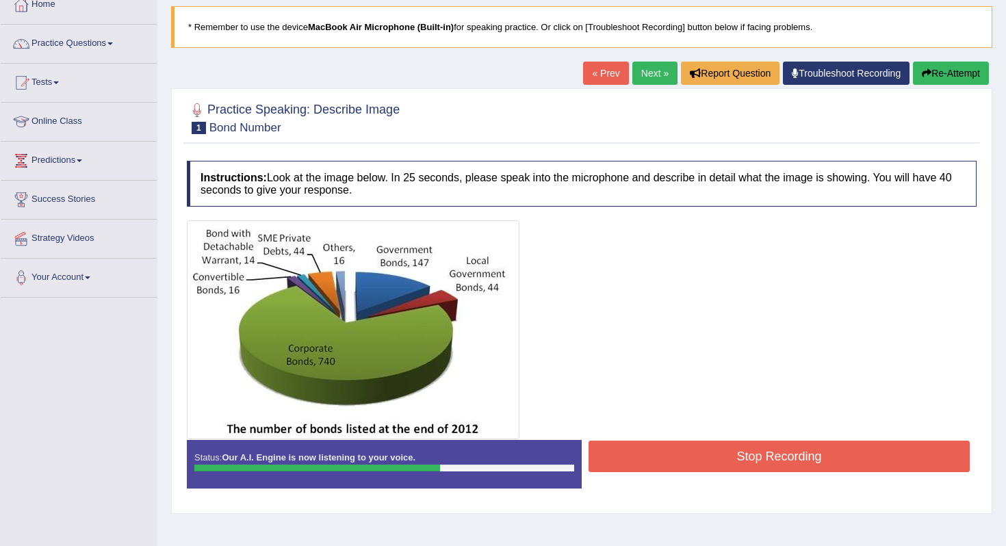
click at [755, 461] on button "Stop Recording" at bounding box center [778, 456] width 381 height 31
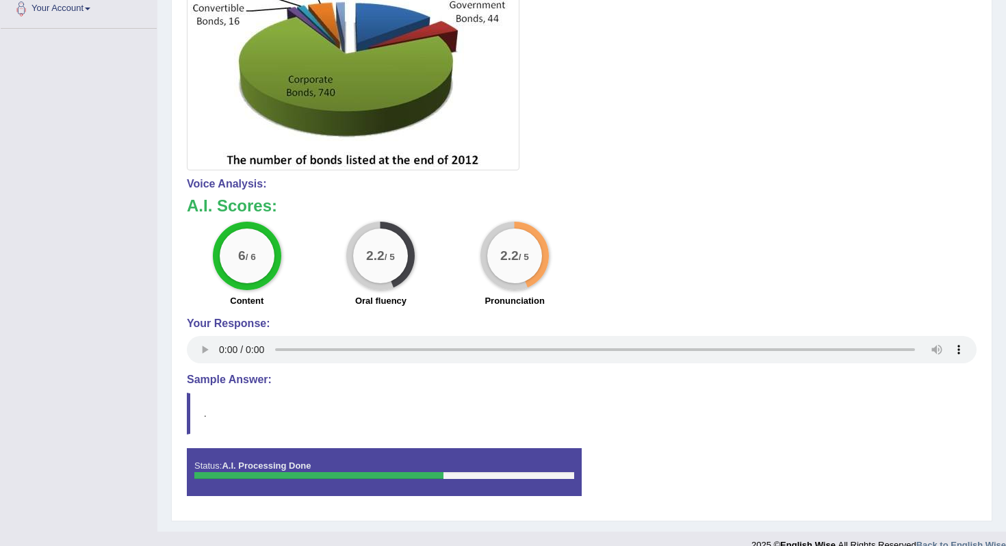
scroll to position [371, 0]
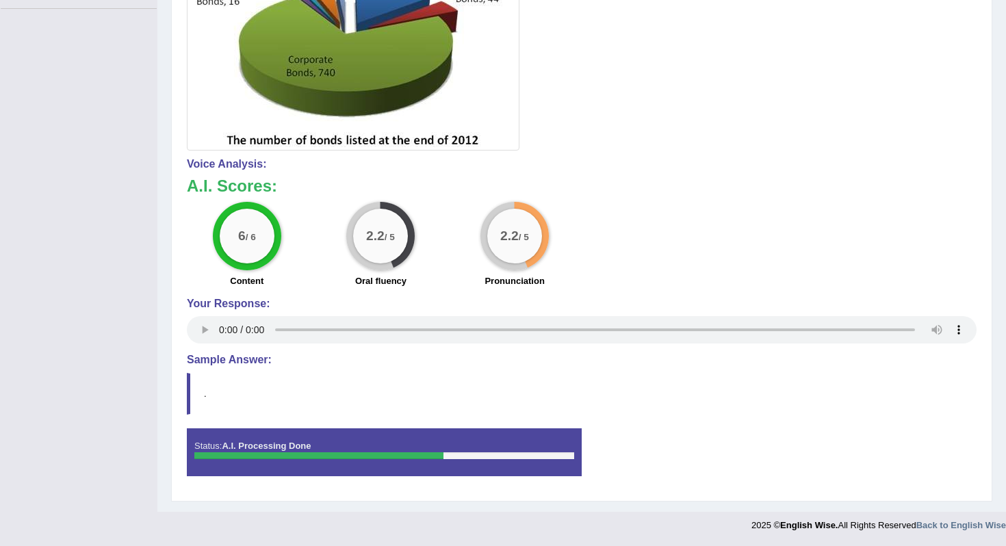
click at [293, 445] on strong "A.I. Processing Done" at bounding box center [266, 446] width 89 height 10
click at [359, 468] on div "Status: A.I. Processing Done" at bounding box center [384, 452] width 395 height 48
click at [358, 465] on div "Status: A.I. Processing Done" at bounding box center [384, 452] width 395 height 48
click at [361, 454] on div at bounding box center [318, 455] width 249 height 7
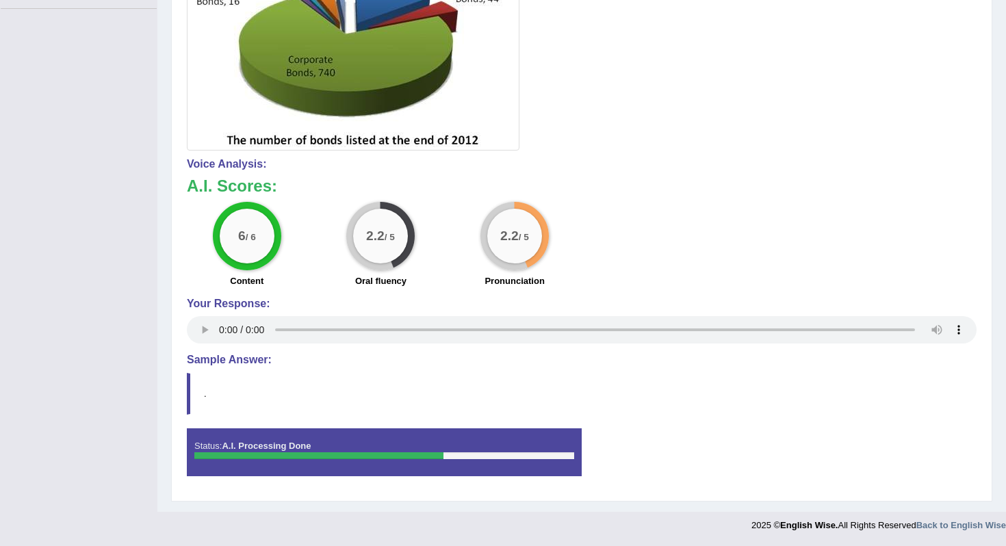
click at [361, 454] on div at bounding box center [318, 455] width 249 height 7
click at [185, 378] on div "Instructions: Look at the image below. In 25 seconds, please speak into the mic…" at bounding box center [581, 179] width 796 height 629
click at [197, 390] on blockquote "." at bounding box center [581, 394] width 789 height 42
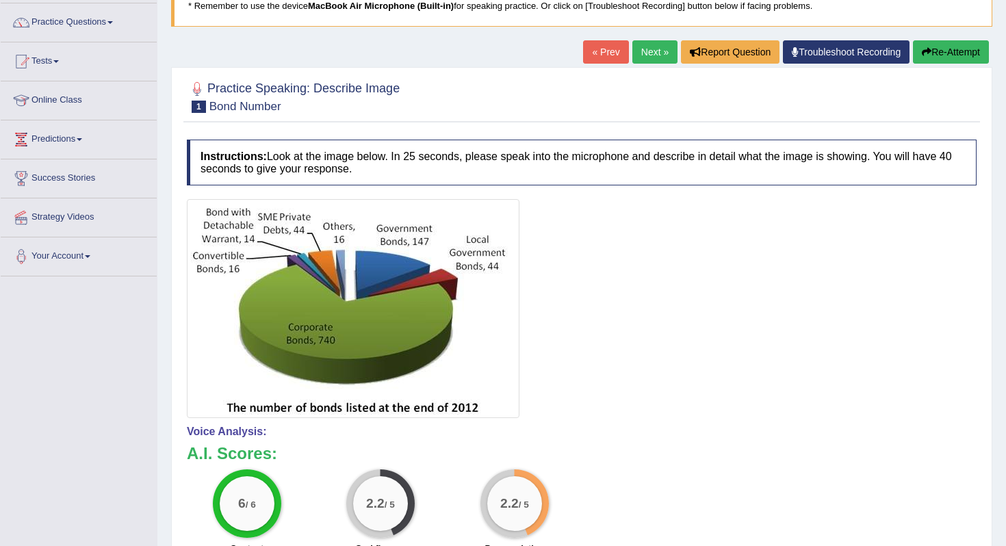
scroll to position [98, 0]
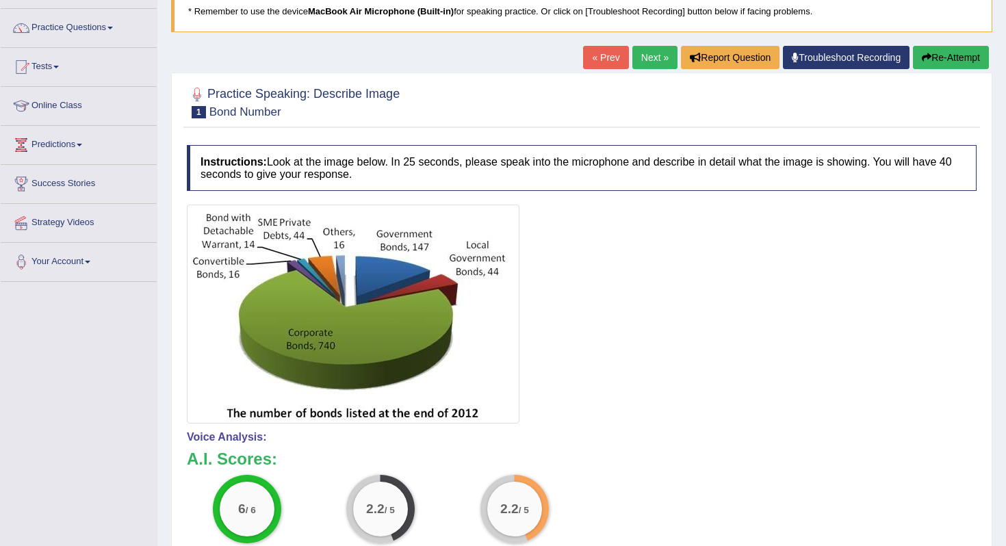
click at [651, 52] on link "Next »" at bounding box center [654, 57] width 45 height 23
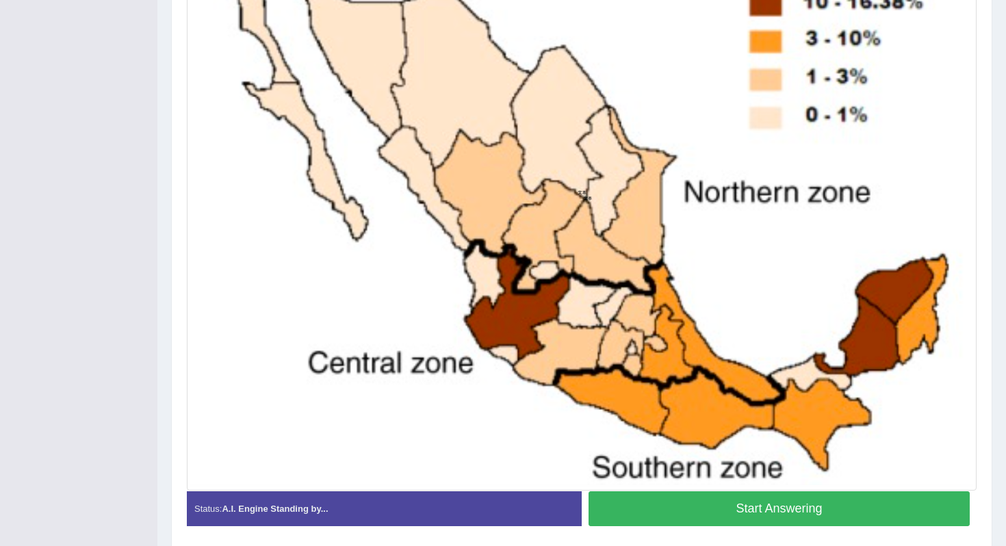
scroll to position [410, 0]
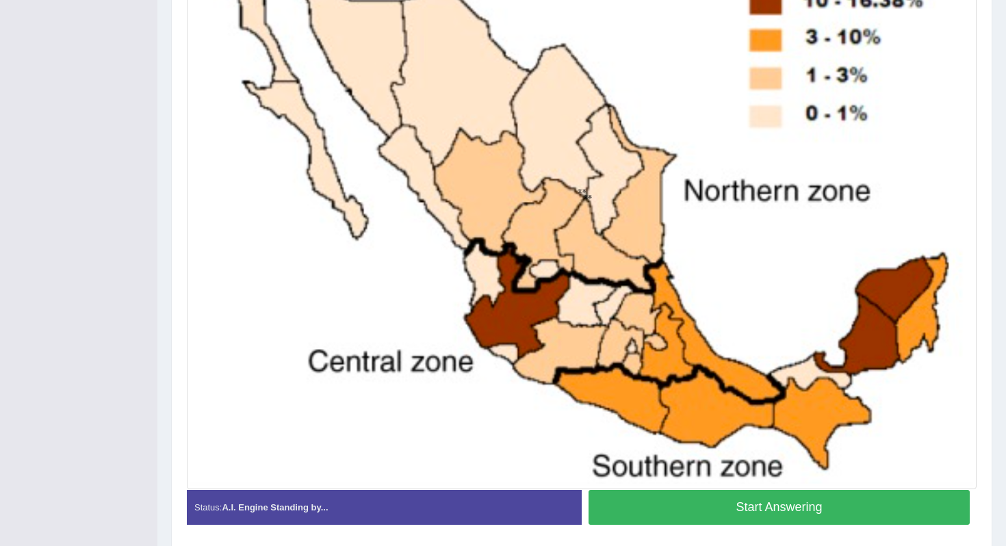
click at [761, 508] on button "Start Answering" at bounding box center [778, 507] width 381 height 35
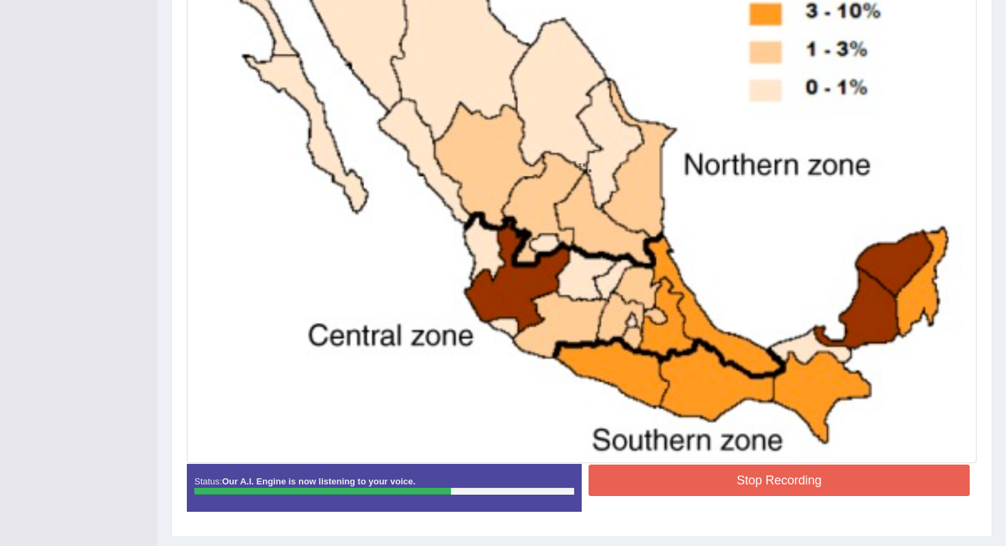
scroll to position [437, 0]
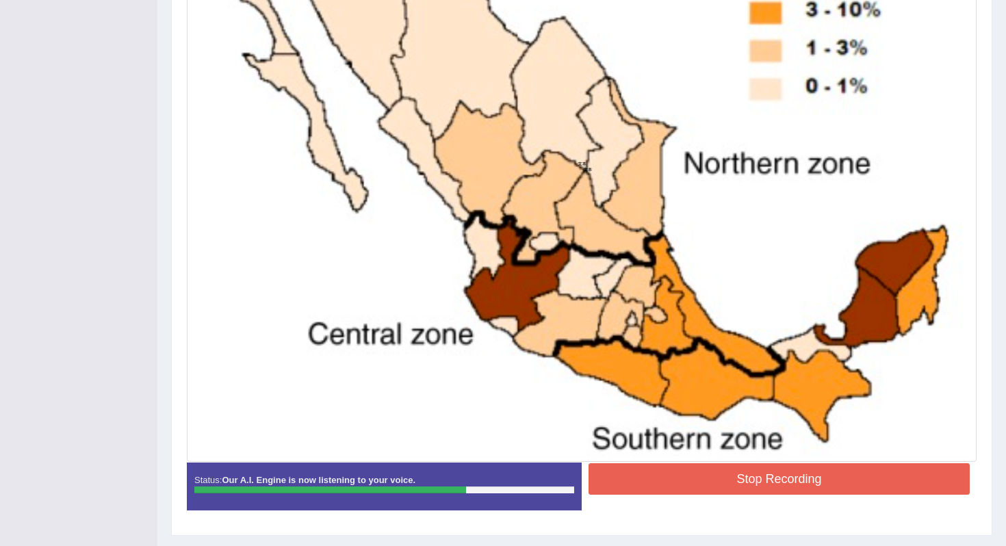
click at [755, 479] on button "Stop Recording" at bounding box center [778, 478] width 381 height 31
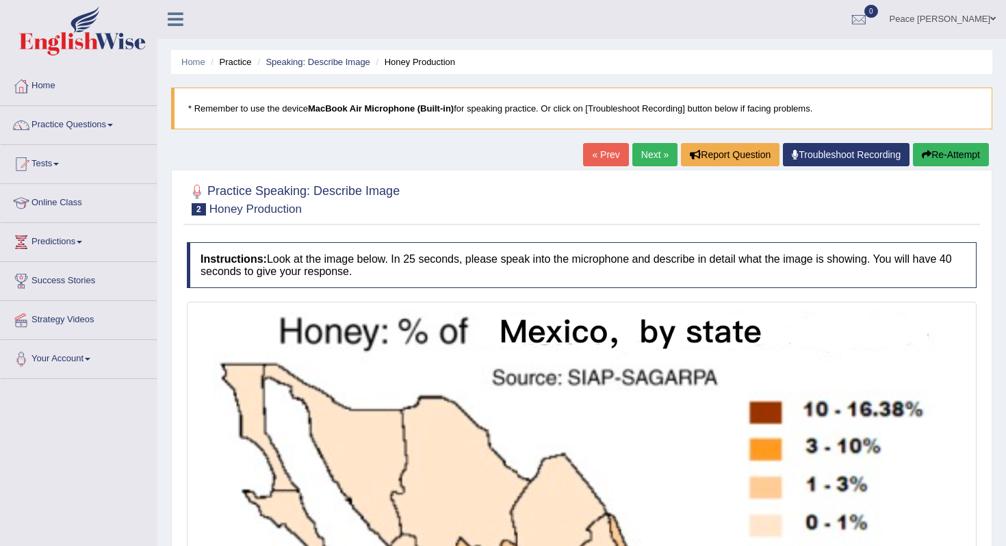
scroll to position [0, 0]
click at [642, 158] on link "Next »" at bounding box center [654, 155] width 45 height 23
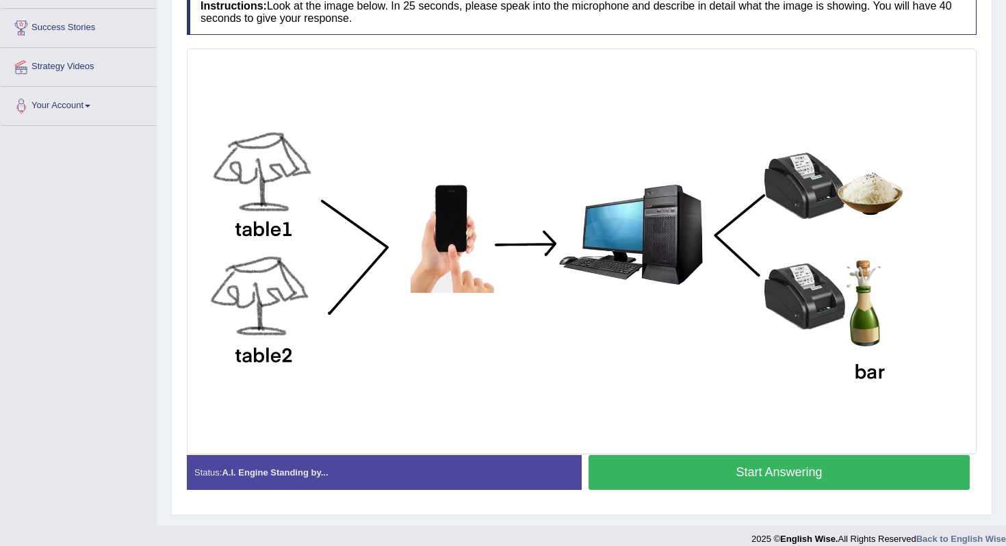
scroll to position [267, 0]
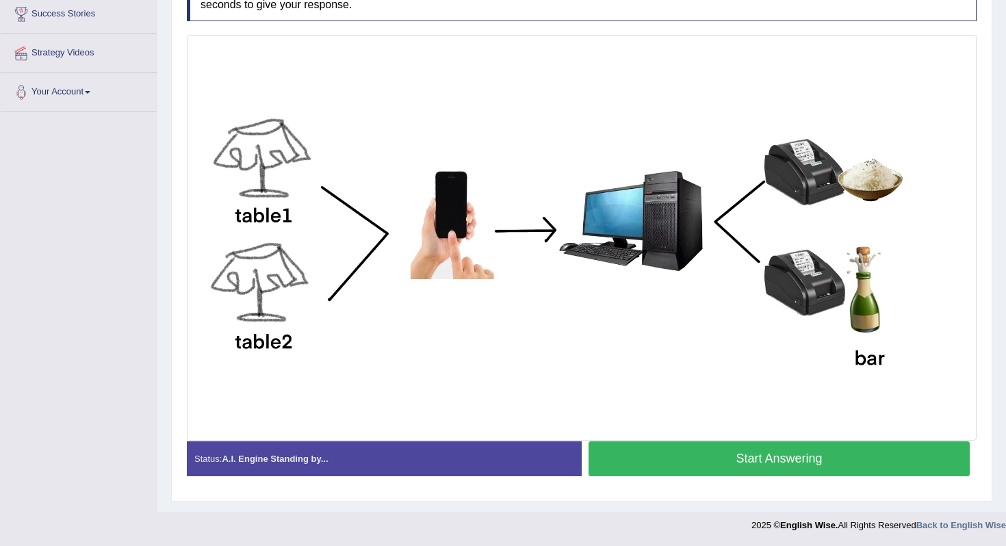
click at [781, 458] on button "Start Answering" at bounding box center [778, 458] width 381 height 35
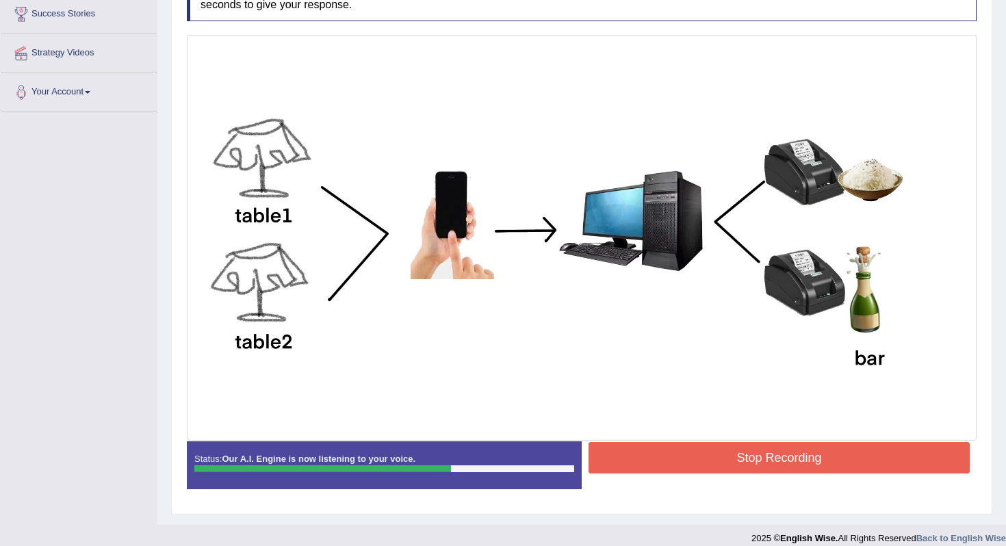
click at [781, 457] on button "Stop Recording" at bounding box center [778, 457] width 381 height 31
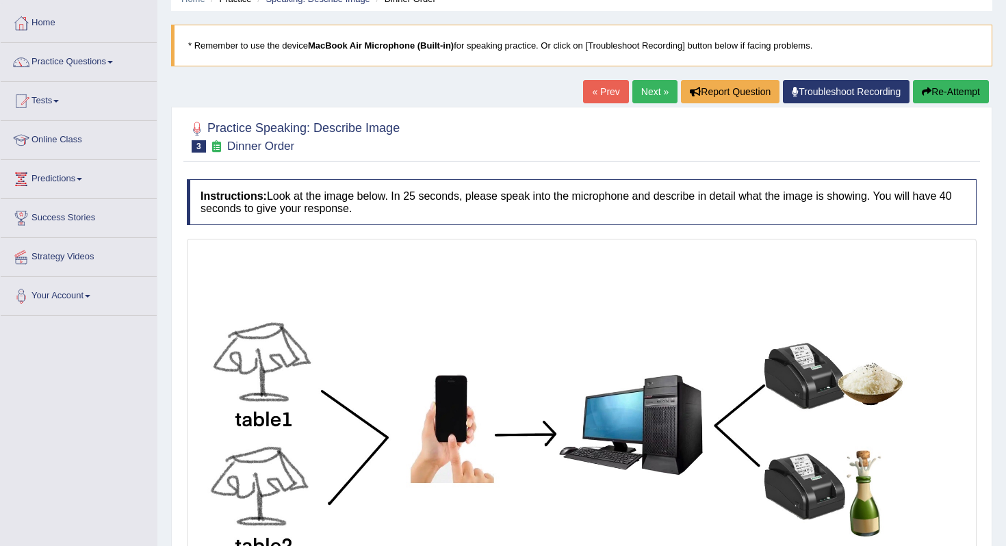
scroll to position [38, 0]
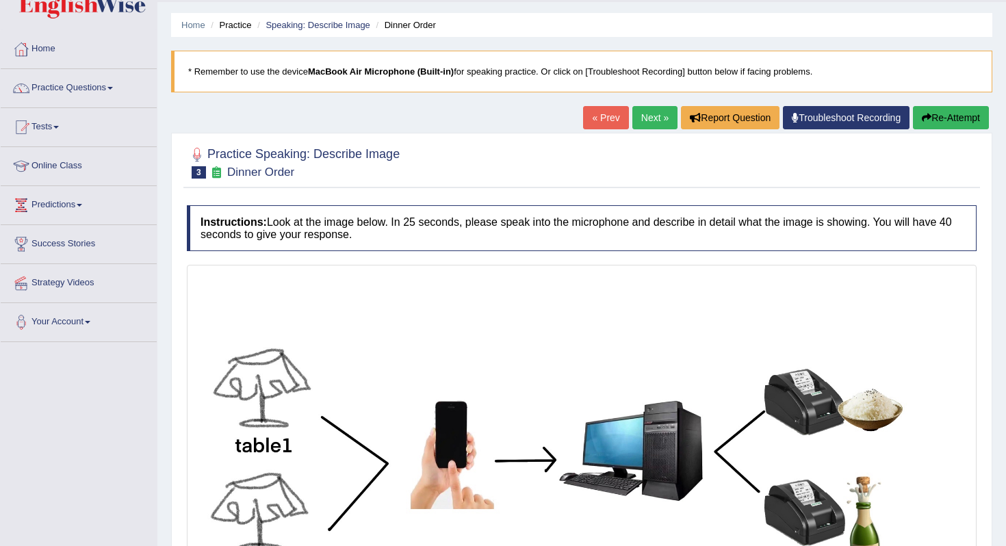
click at [652, 120] on link "Next »" at bounding box center [654, 117] width 45 height 23
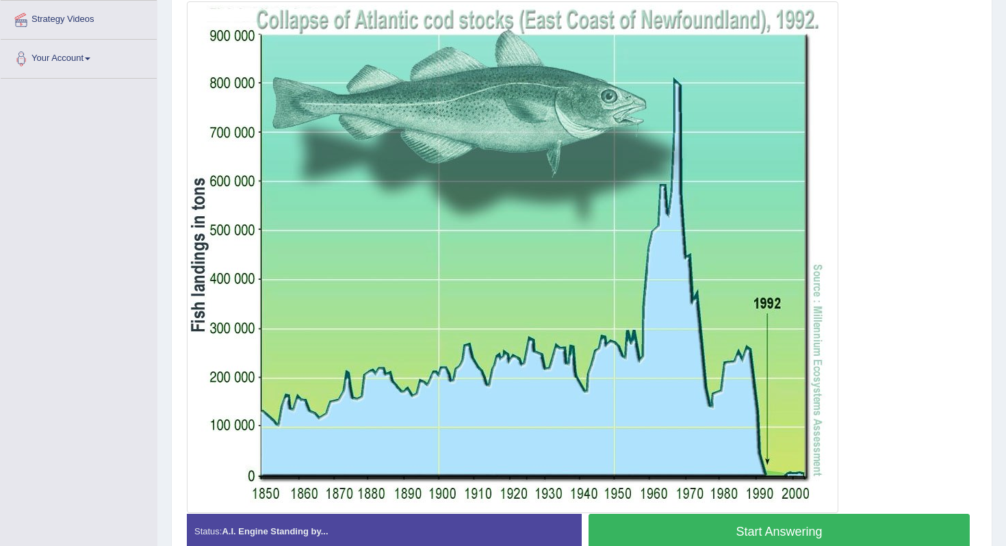
scroll to position [328, 0]
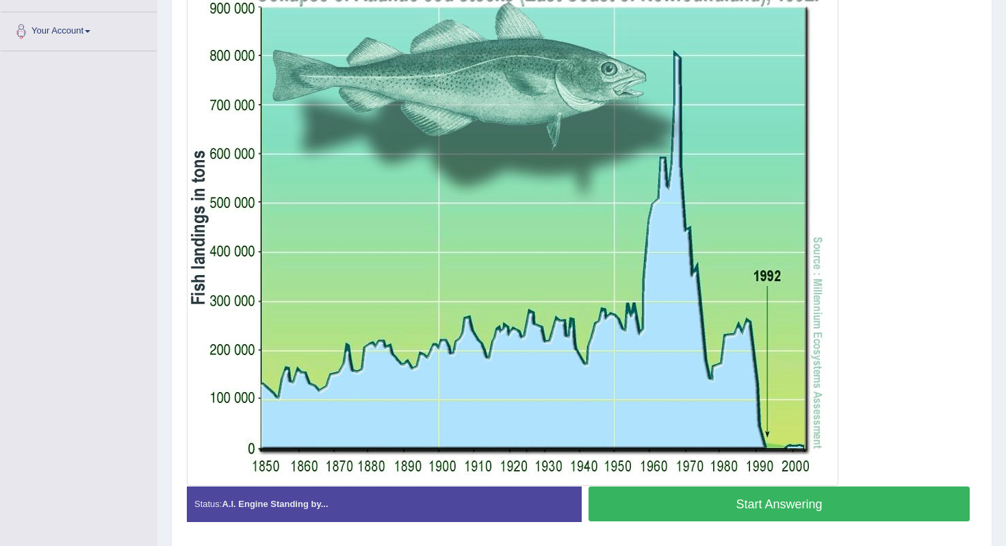
click at [735, 510] on button "Start Answering" at bounding box center [778, 503] width 381 height 35
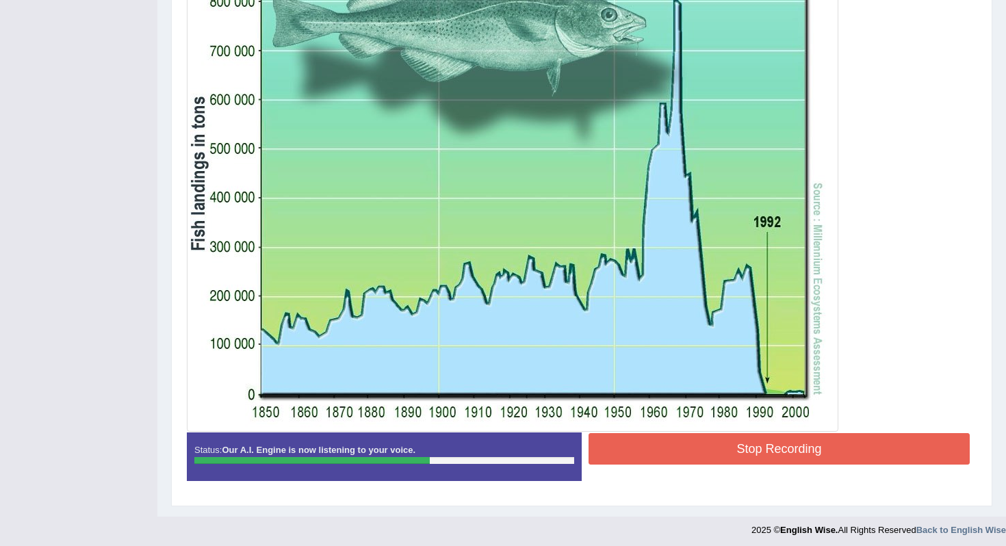
scroll to position [383, 0]
click at [716, 441] on button "Stop Recording" at bounding box center [778, 447] width 381 height 31
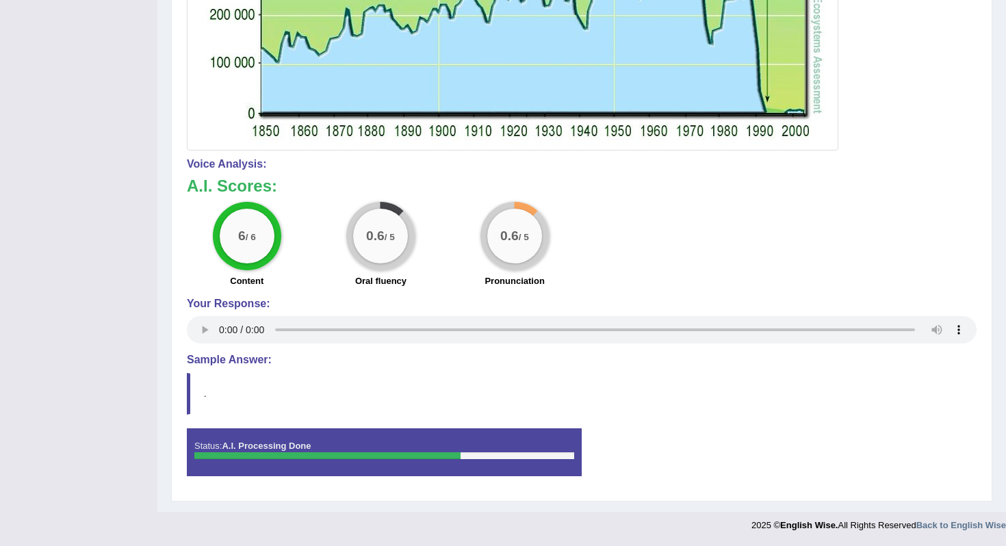
scroll to position [664, 0]
click at [221, 358] on h4 "Sample Answer:" at bounding box center [581, 360] width 789 height 12
click at [262, 451] on div "Status: A.I. Processing Done" at bounding box center [384, 452] width 395 height 48
click at [195, 392] on blockquote "." at bounding box center [581, 394] width 789 height 42
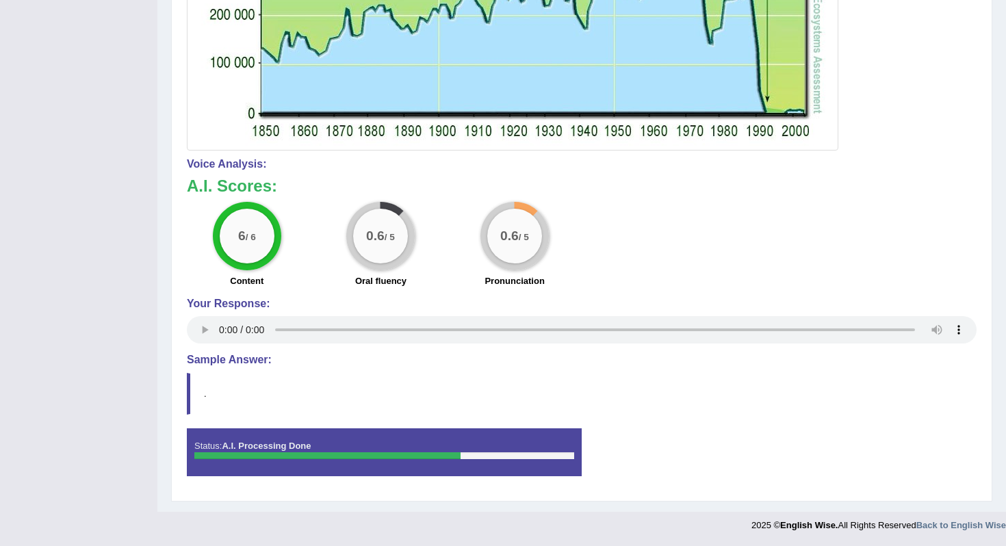
click at [195, 392] on blockquote "." at bounding box center [581, 394] width 789 height 42
click at [195, 400] on blockquote "." at bounding box center [581, 394] width 789 height 42
click at [187, 398] on blockquote "." at bounding box center [581, 394] width 789 height 42
click at [229, 335] on div "Instructions: Look at the image below. In 25 seconds, please speak into the mic…" at bounding box center [581, 32] width 796 height 921
click at [262, 363] on h4 "Sample Answer:" at bounding box center [581, 360] width 789 height 12
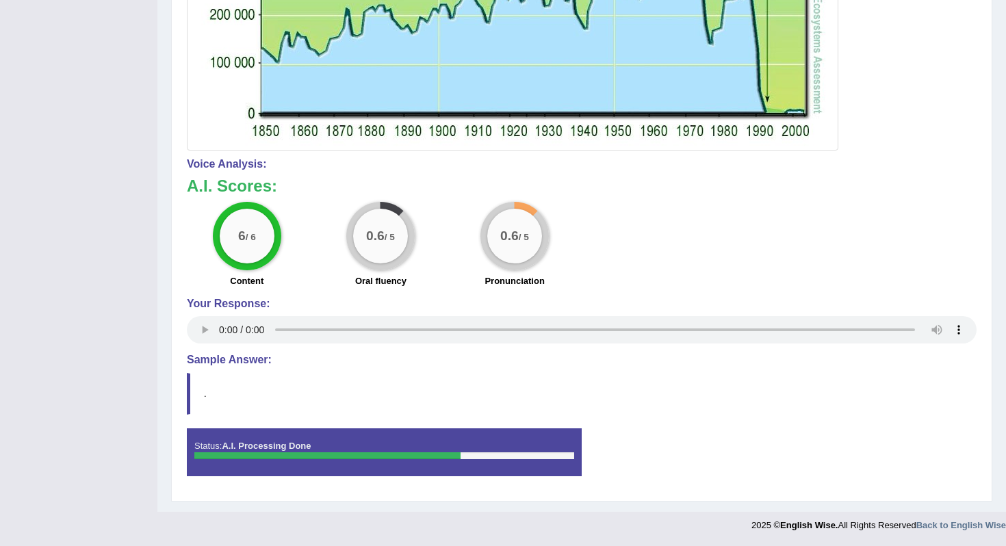
click at [225, 456] on div at bounding box center [327, 455] width 266 height 7
click at [196, 388] on blockquote "." at bounding box center [581, 394] width 789 height 42
click at [209, 363] on h4 "Sample Answer:" at bounding box center [581, 360] width 789 height 12
click at [194, 354] on h4 "Sample Answer:" at bounding box center [581, 360] width 789 height 12
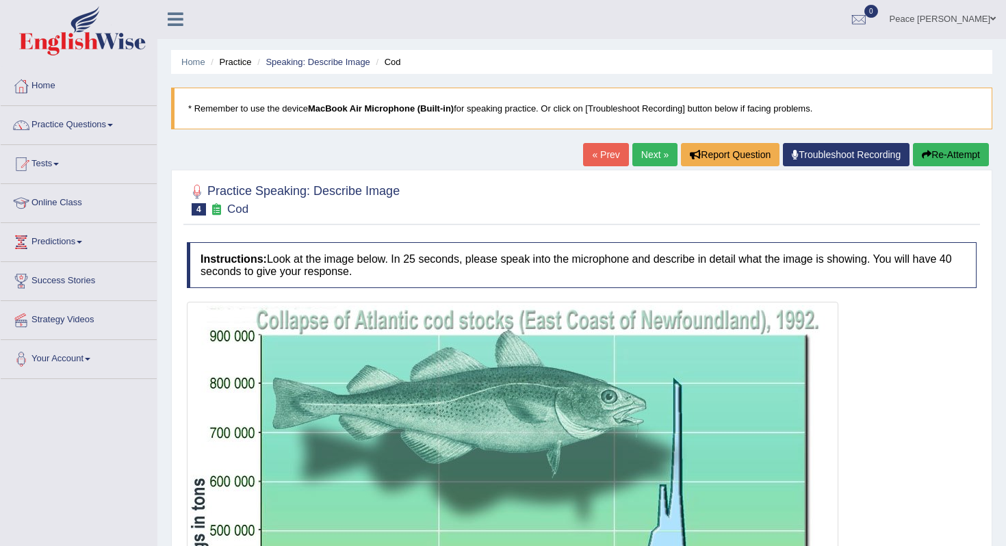
scroll to position [0, 0]
click at [194, 191] on div at bounding box center [197, 192] width 21 height 21
click at [197, 209] on span "4" at bounding box center [199, 210] width 14 height 12
click at [215, 209] on icon at bounding box center [216, 210] width 14 height 12
